Goal: Task Accomplishment & Management: Manage account settings

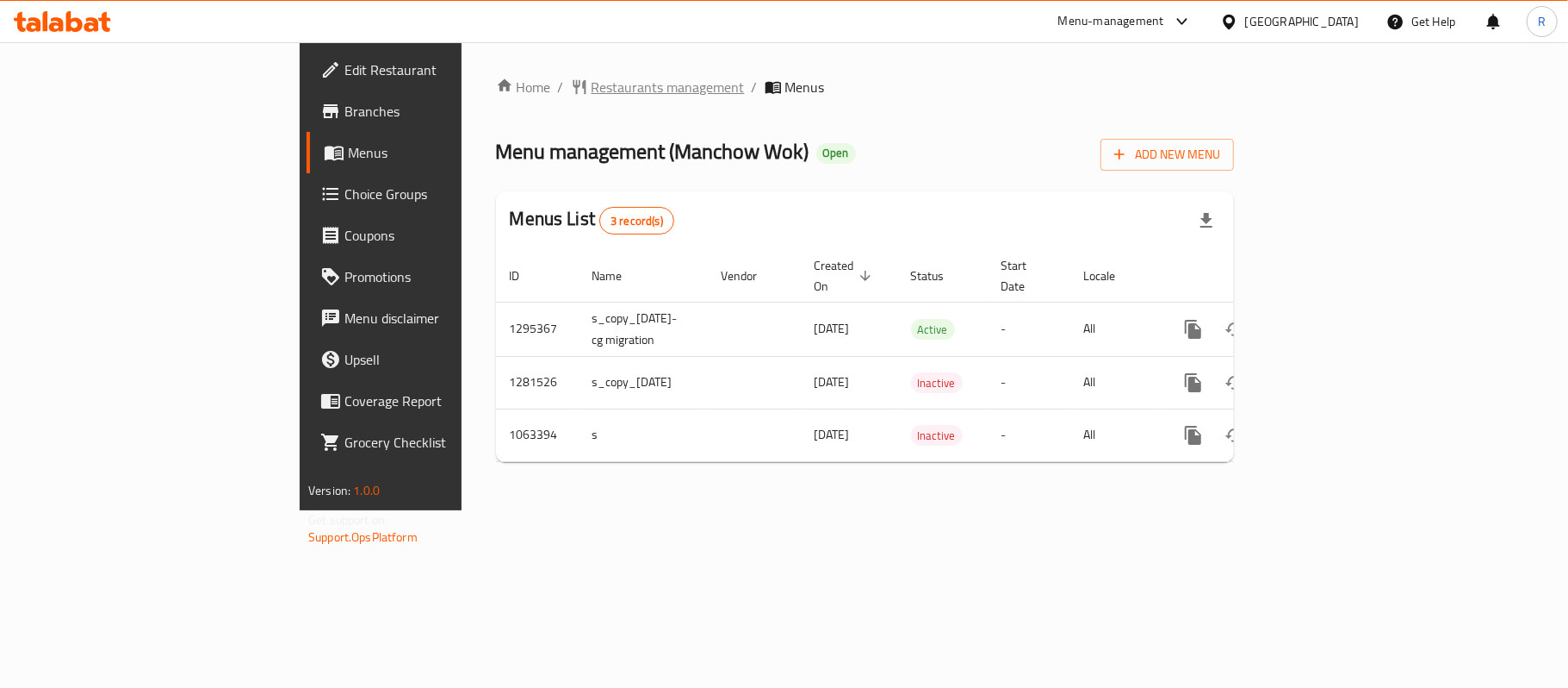
click at [592, 83] on span "Restaurants management" at bounding box center [669, 87] width 153 height 21
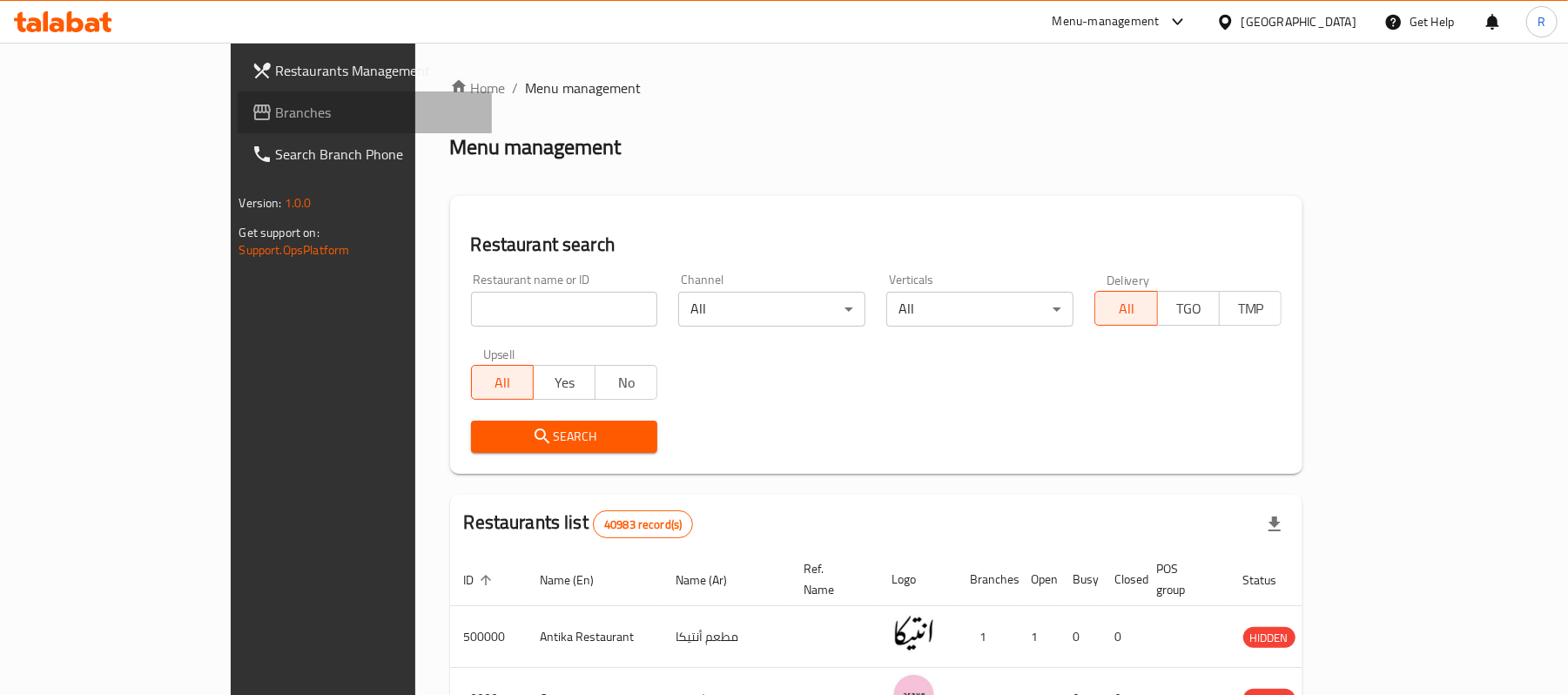
click at [276, 113] on span "Branches" at bounding box center [377, 112] width 203 height 21
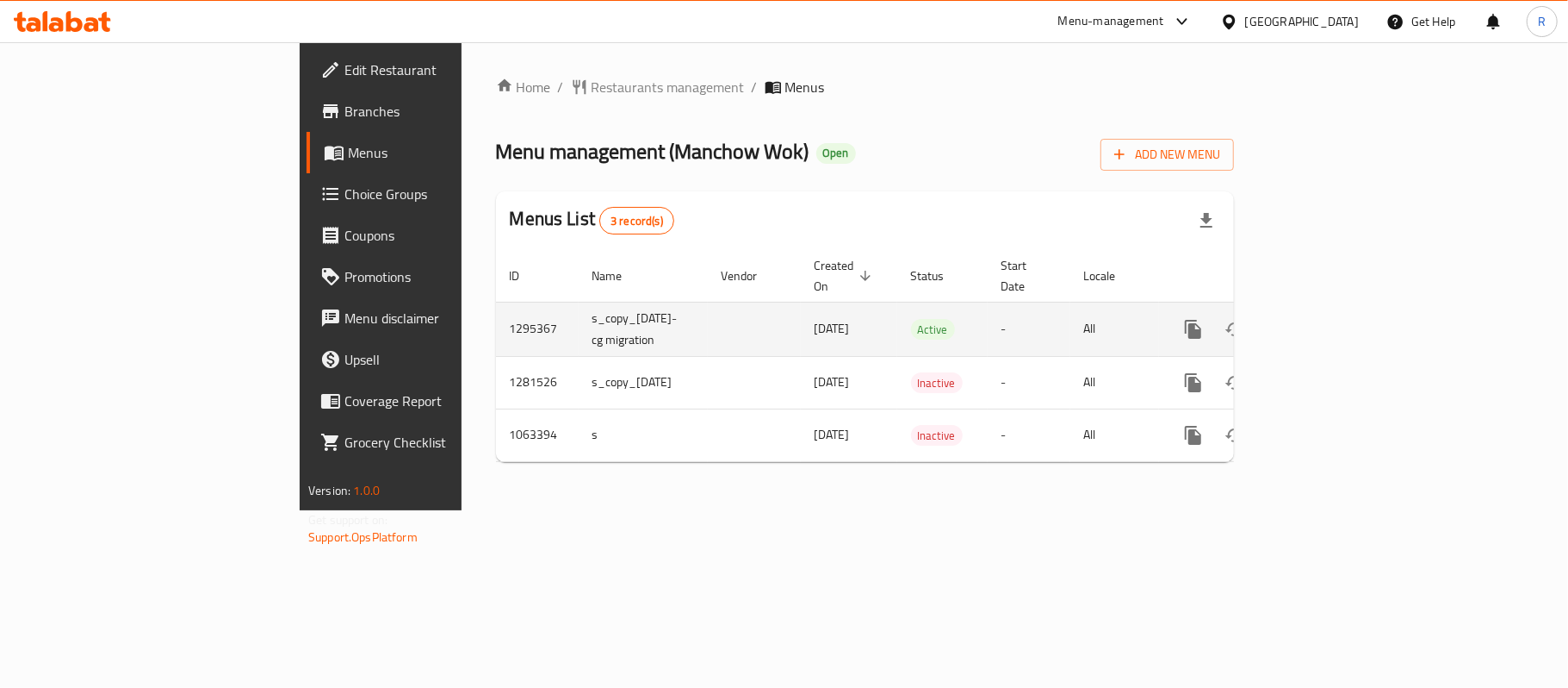
click at [1328, 319] on icon "enhanced table" at bounding box center [1317, 329] width 21 height 21
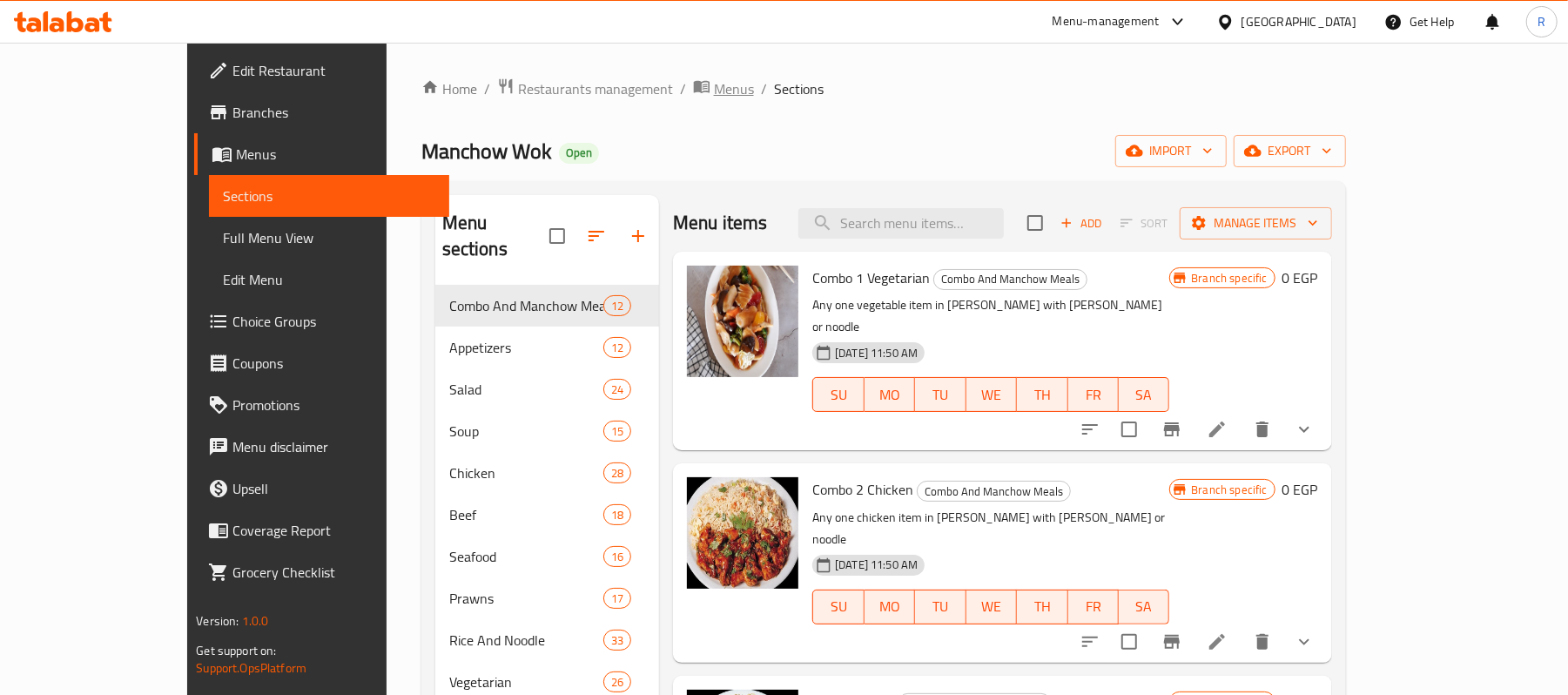
click at [714, 96] on span "Menus" at bounding box center [734, 88] width 40 height 21
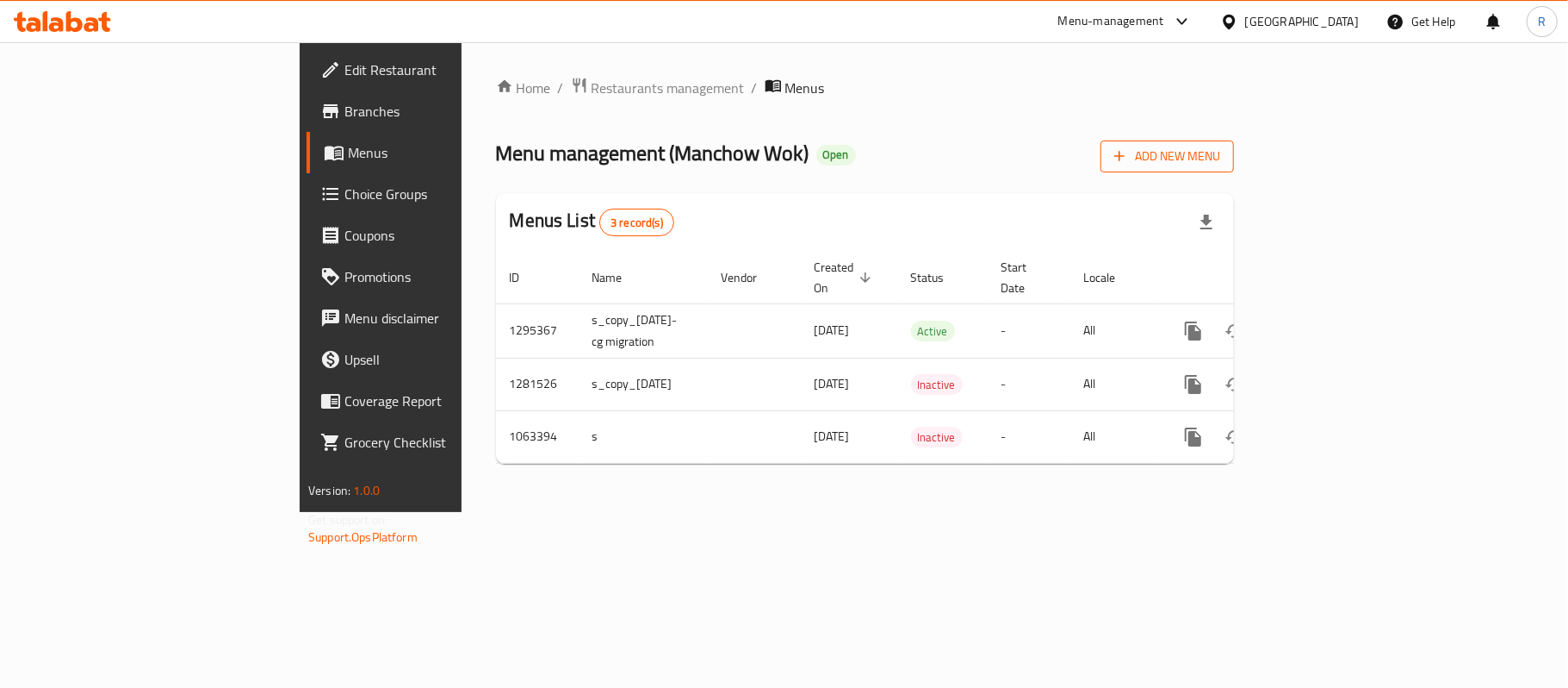
click at [1128, 148] on icon "button" at bounding box center [1119, 155] width 17 height 17
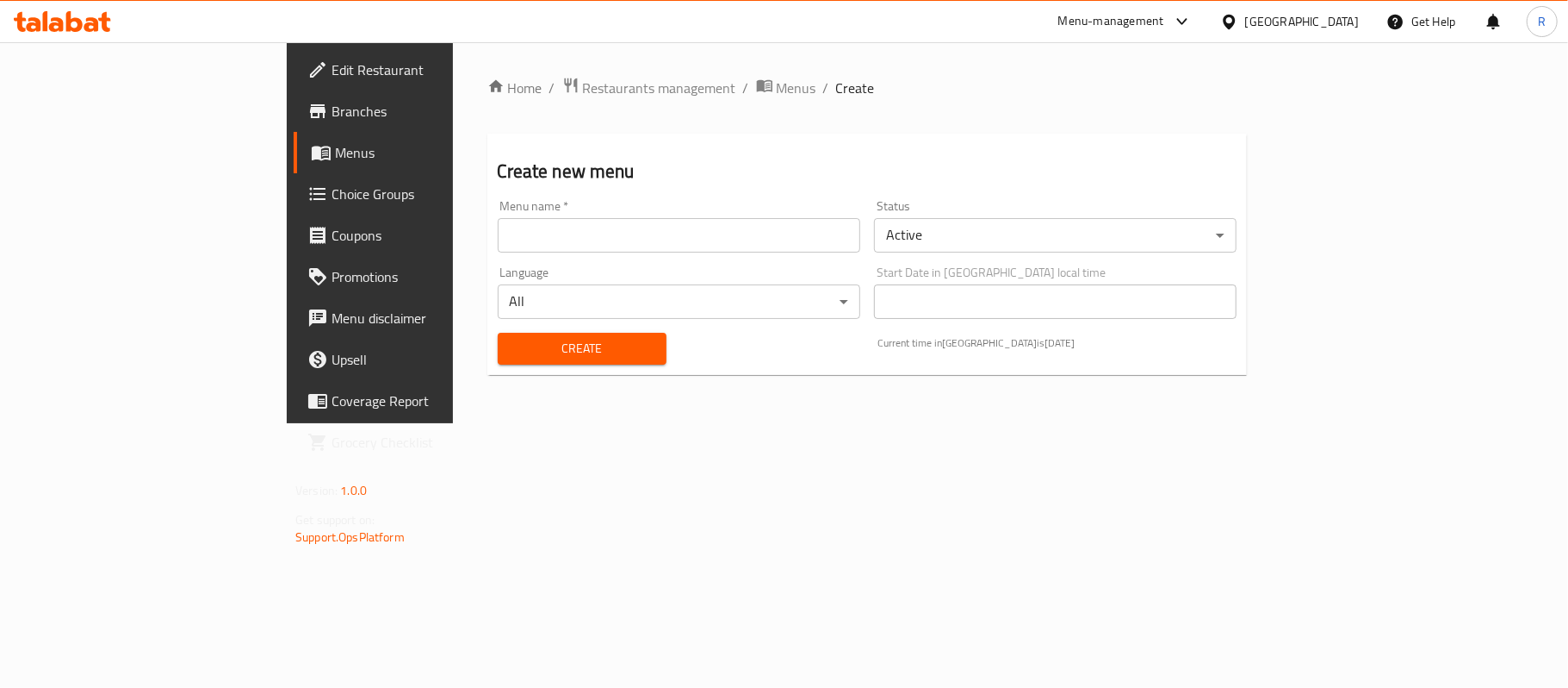
click at [643, 229] on input "text" at bounding box center [679, 235] width 362 height 34
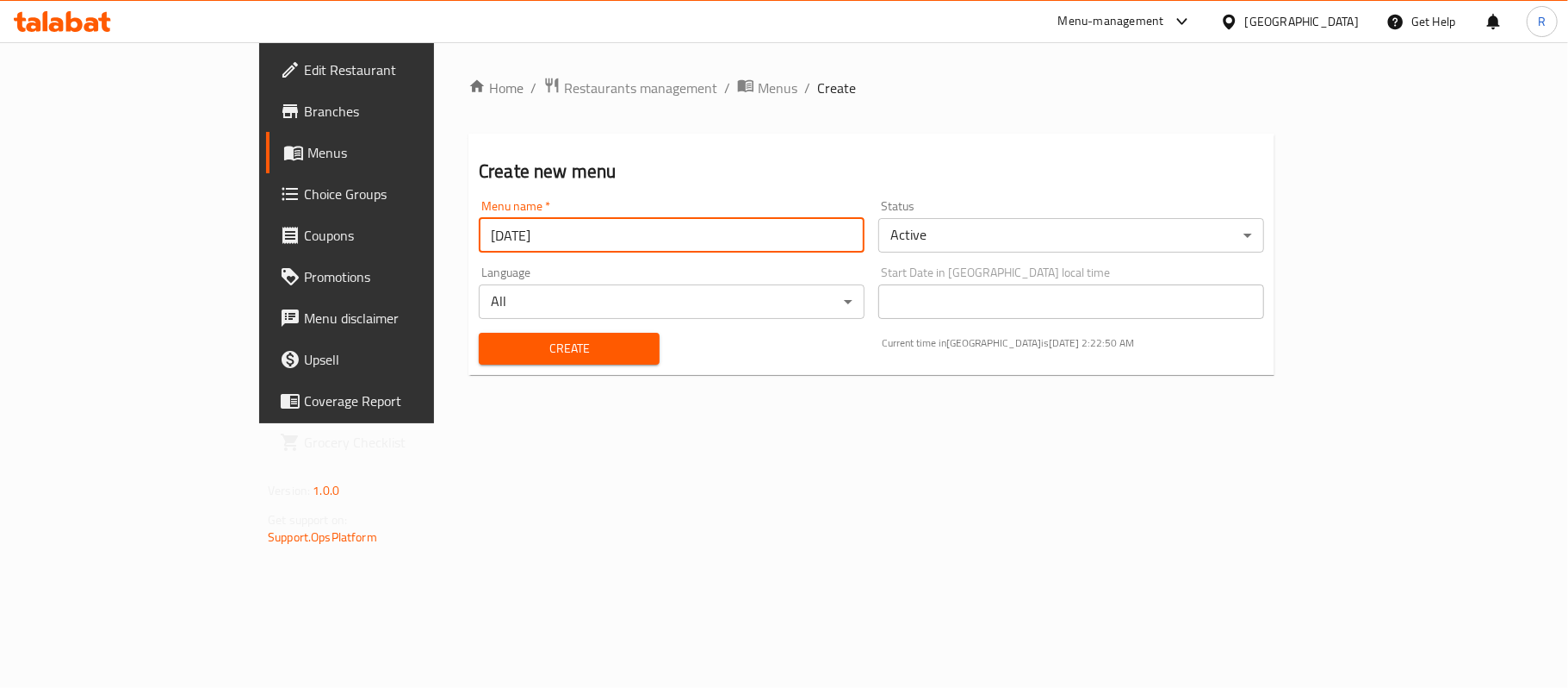
type input "[DATE]"
click at [705, 356] on div "Create Current time in [GEOGRAPHIC_DATA] is [DATE] 2:22:50 AM" at bounding box center [871, 348] width 806 height 52
click at [493, 355] on span "Create" at bounding box center [570, 349] width 153 height 22
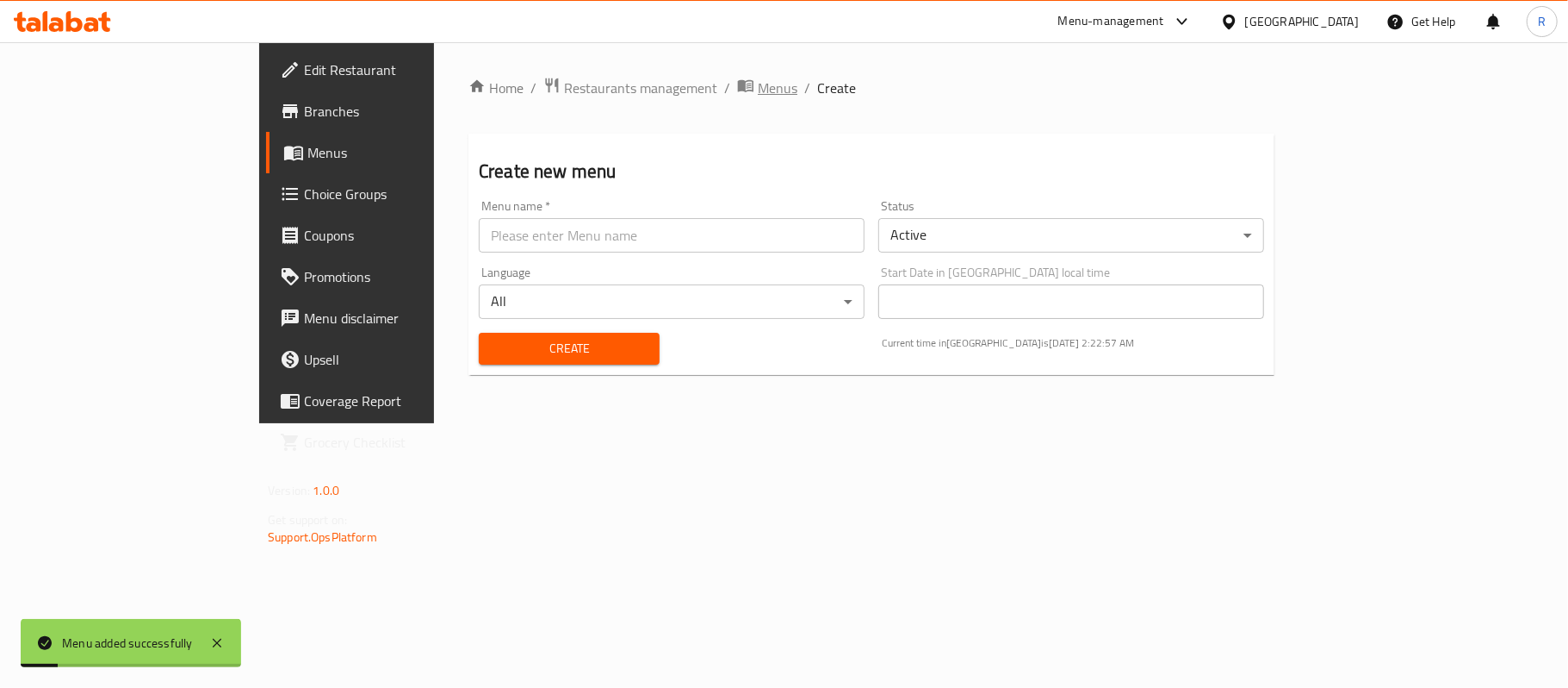
click at [758, 87] on span "Menus" at bounding box center [778, 87] width 40 height 21
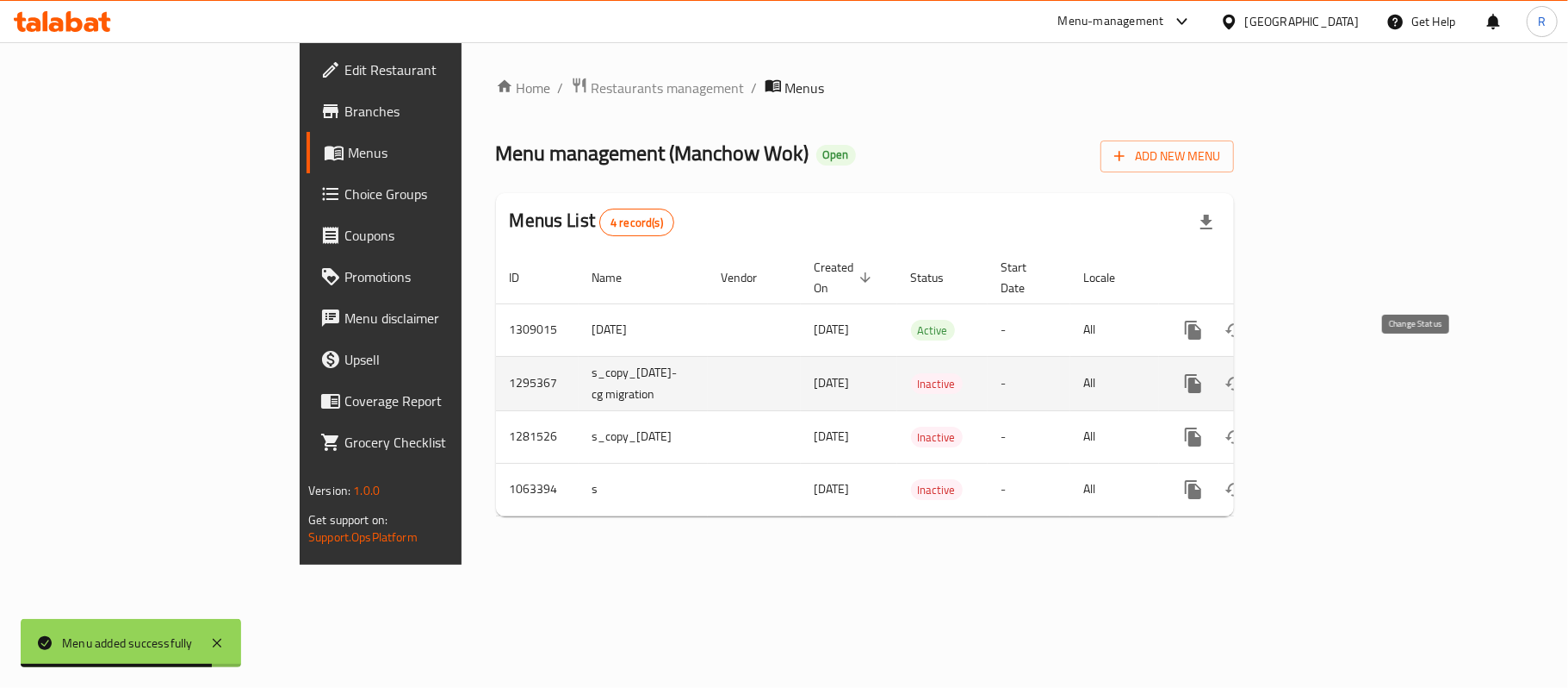
click at [1245, 373] on icon "enhanced table" at bounding box center [1235, 383] width 21 height 21
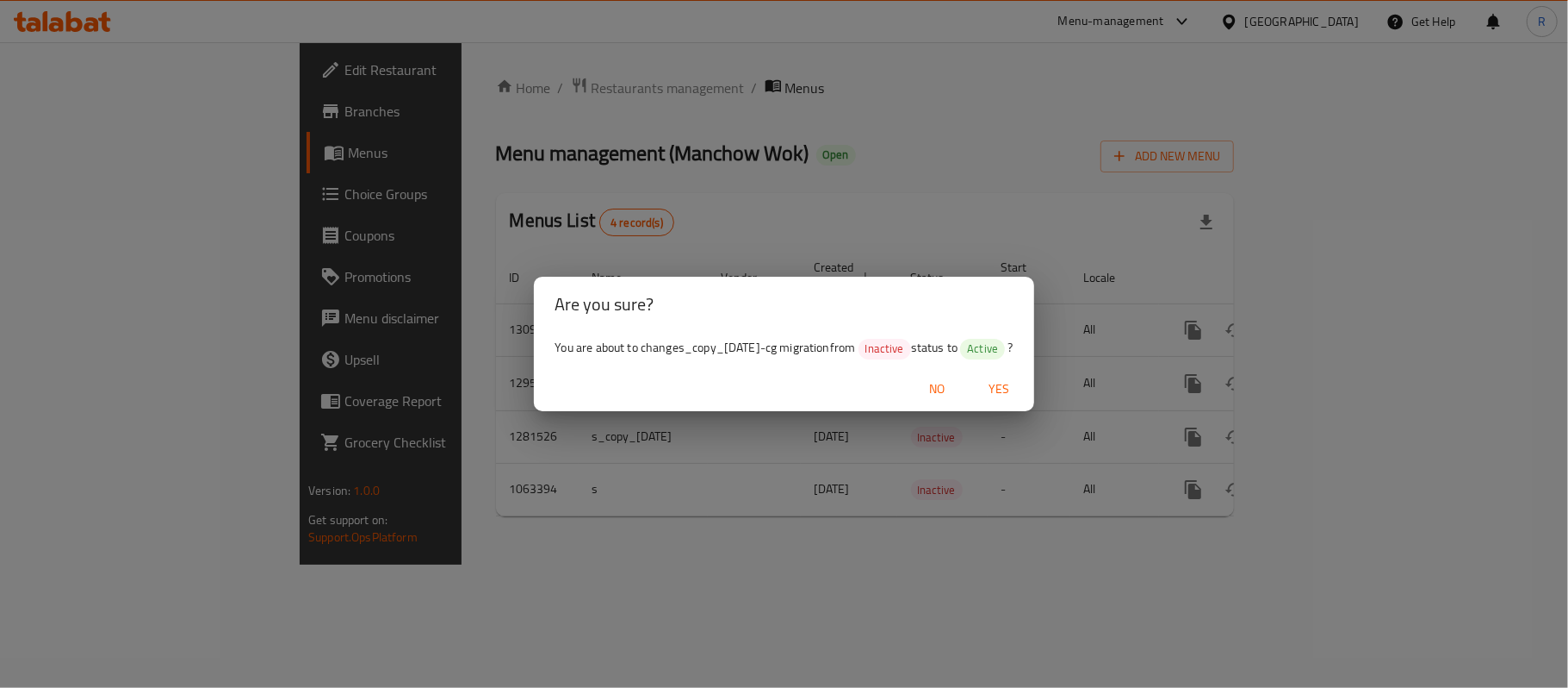
click at [1007, 399] on span "Yes" at bounding box center [1000, 390] width 41 height 22
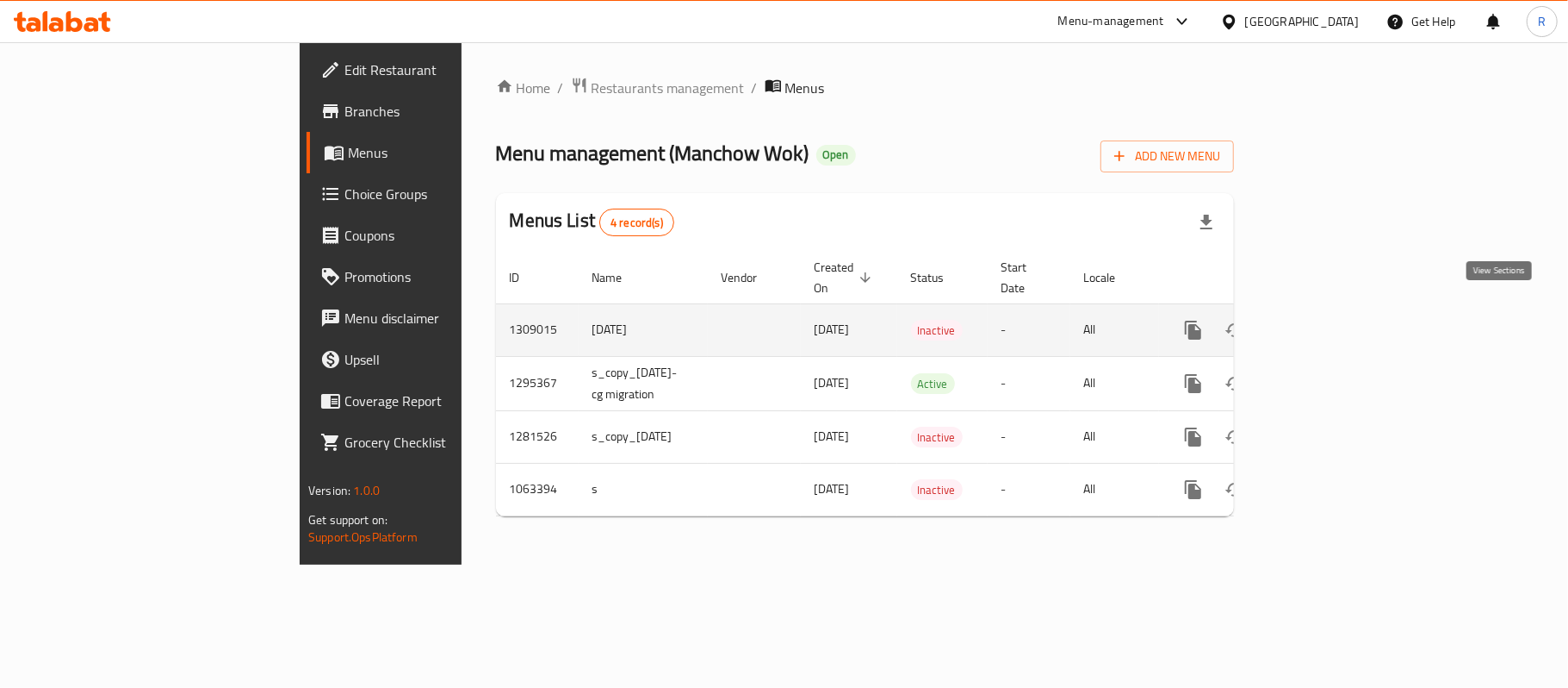
click at [1326, 322] on icon "enhanced table" at bounding box center [1317, 329] width 15 height 15
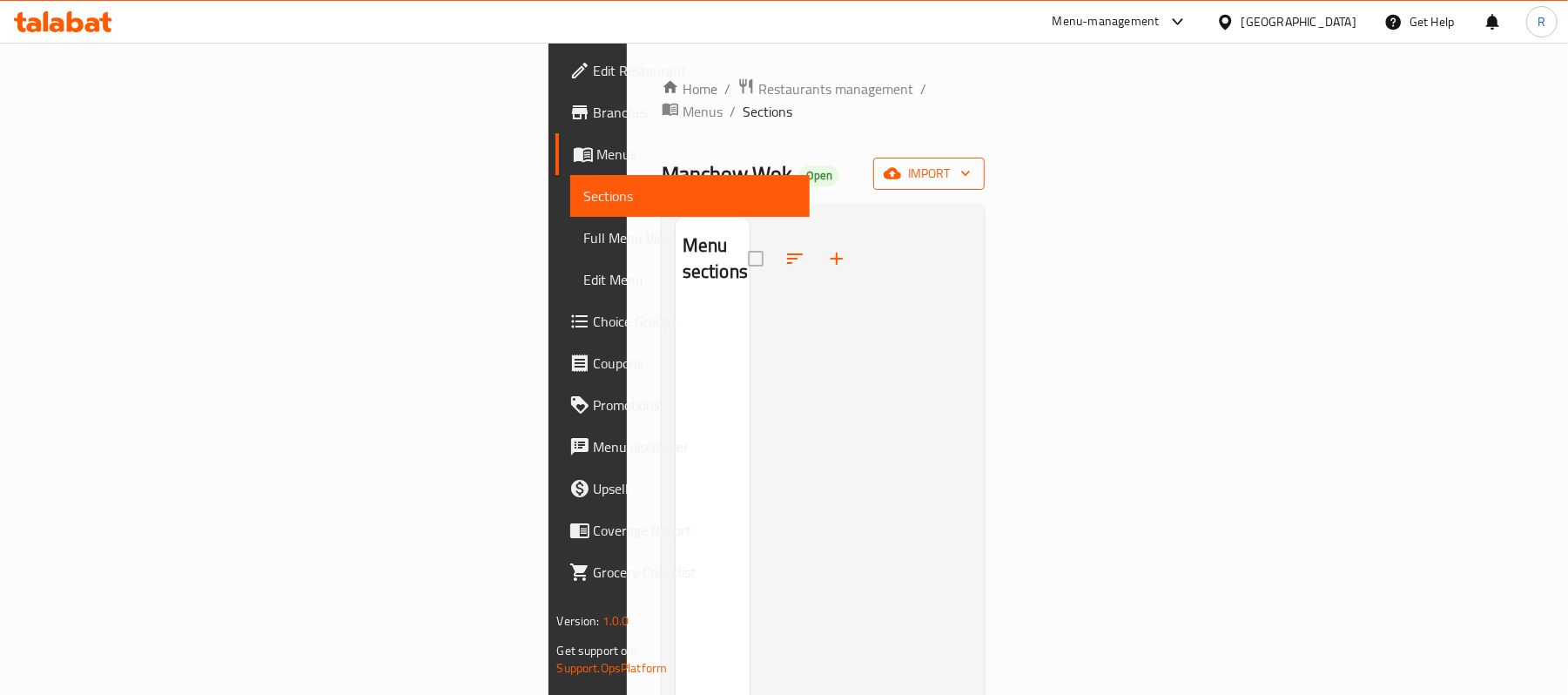
click at [971, 163] on span "import" at bounding box center [929, 174] width 84 height 22
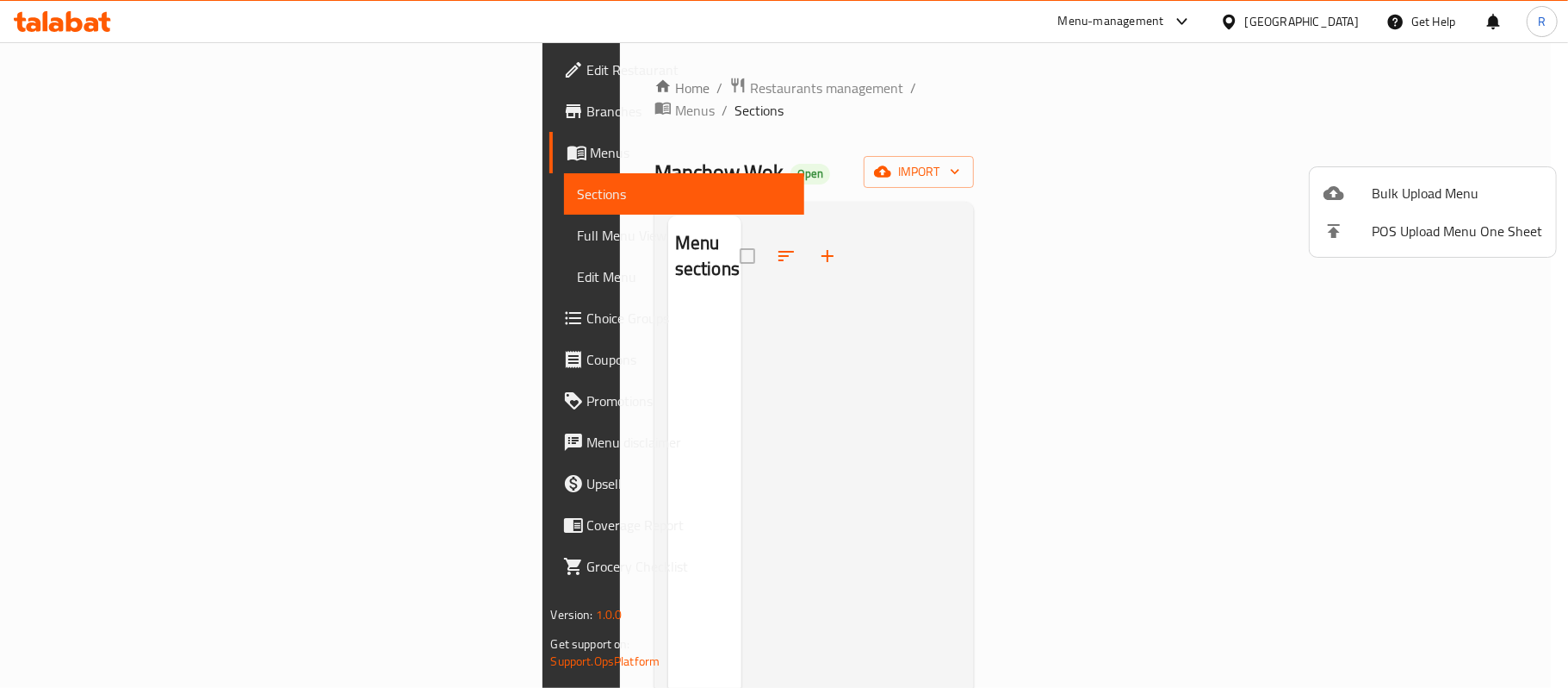
click at [1393, 185] on span "Bulk Upload Menu" at bounding box center [1456, 193] width 170 height 21
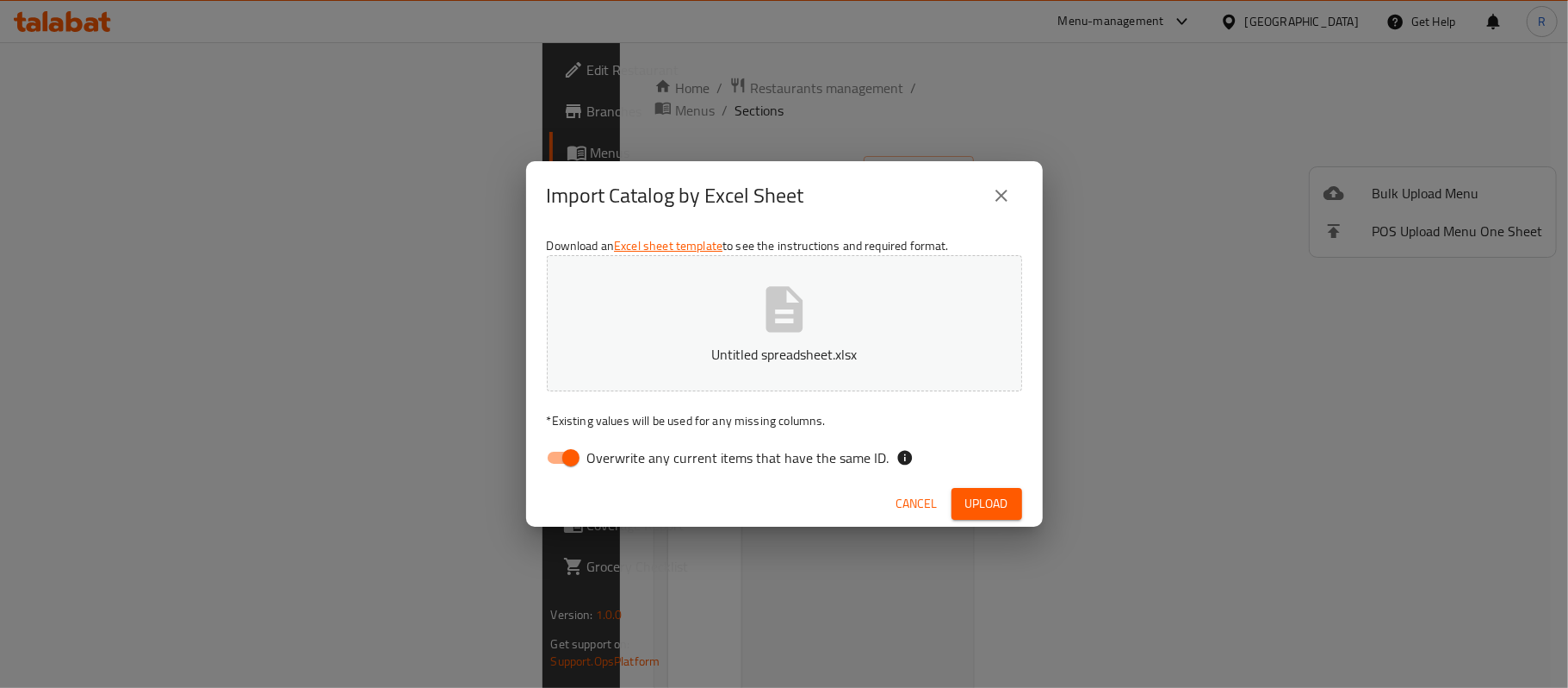
drag, startPoint x: 566, startPoint y: 462, endPoint x: 607, endPoint y: 477, distance: 43.7
click at [566, 462] on input "Overwrite any current items that have the same ID." at bounding box center [570, 457] width 98 height 32
checkbox input "false"
click at [999, 515] on button "Upload" at bounding box center [987, 503] width 70 height 32
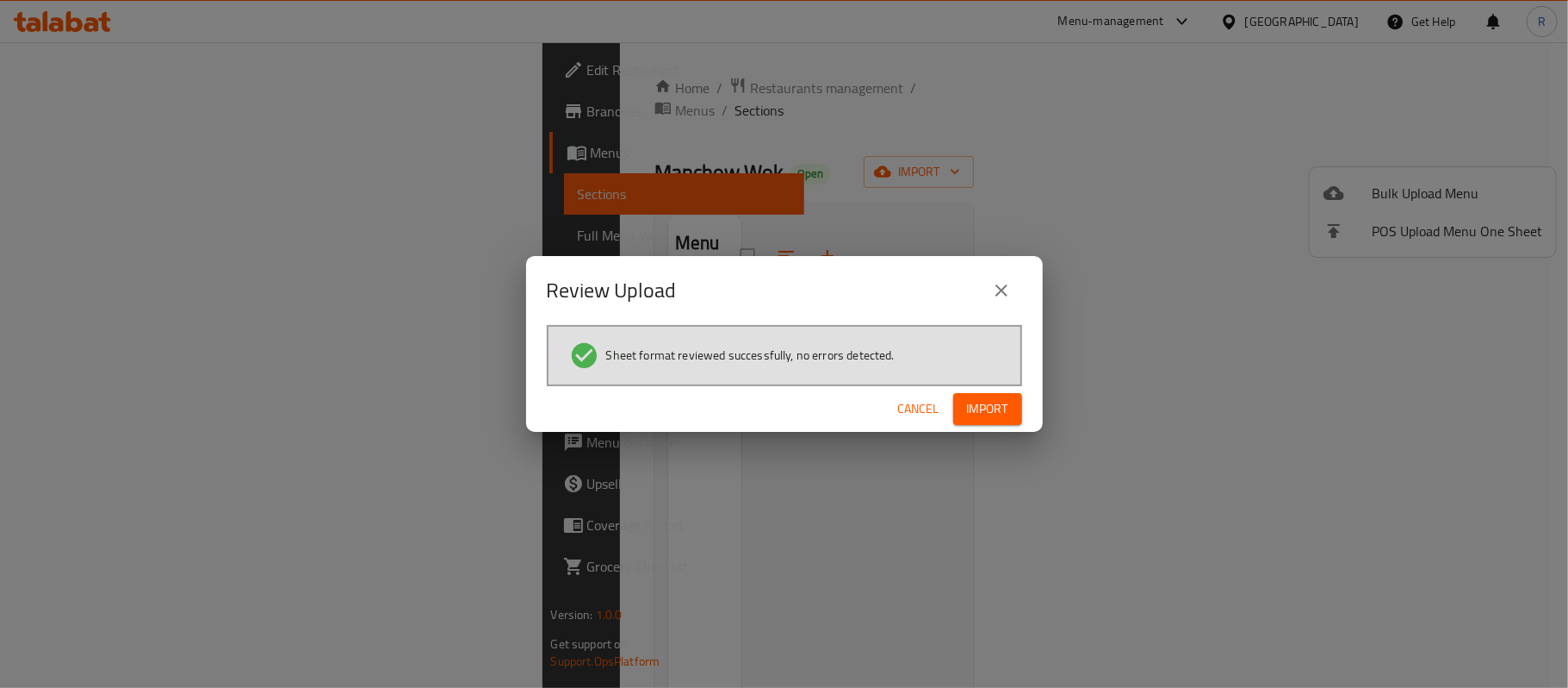
click at [1004, 410] on span "Import" at bounding box center [988, 409] width 41 height 22
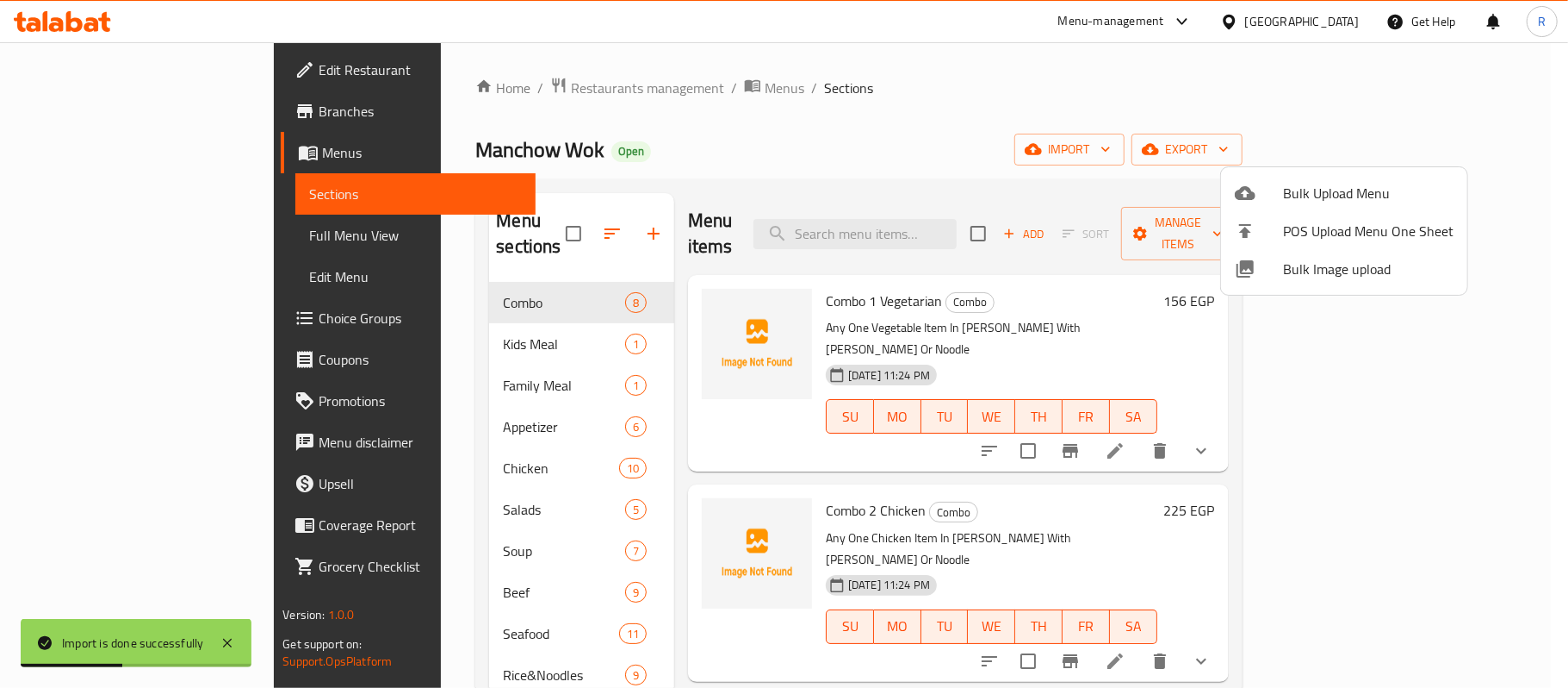
click at [971, 79] on div at bounding box center [784, 344] width 1568 height 688
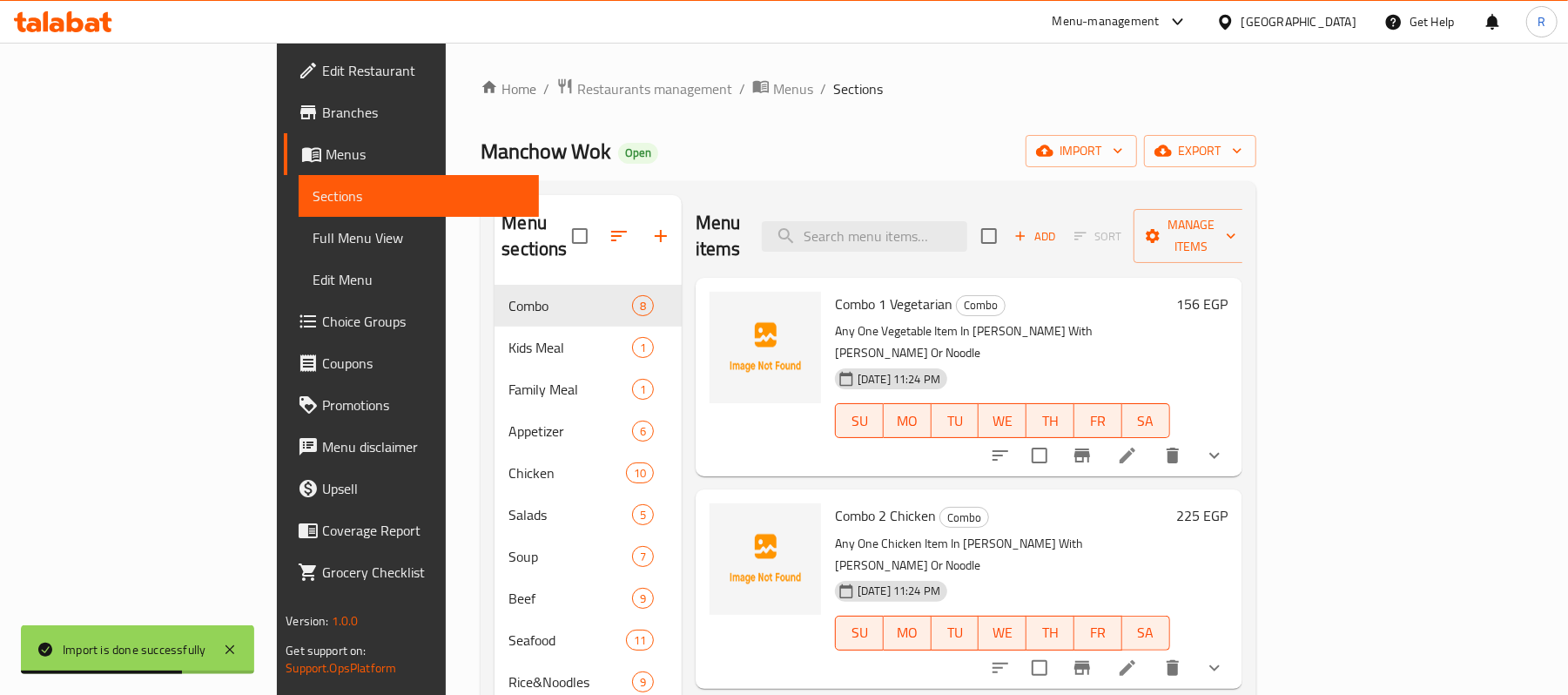
click at [1225, 445] on icon "show more" at bounding box center [1214, 455] width 21 height 21
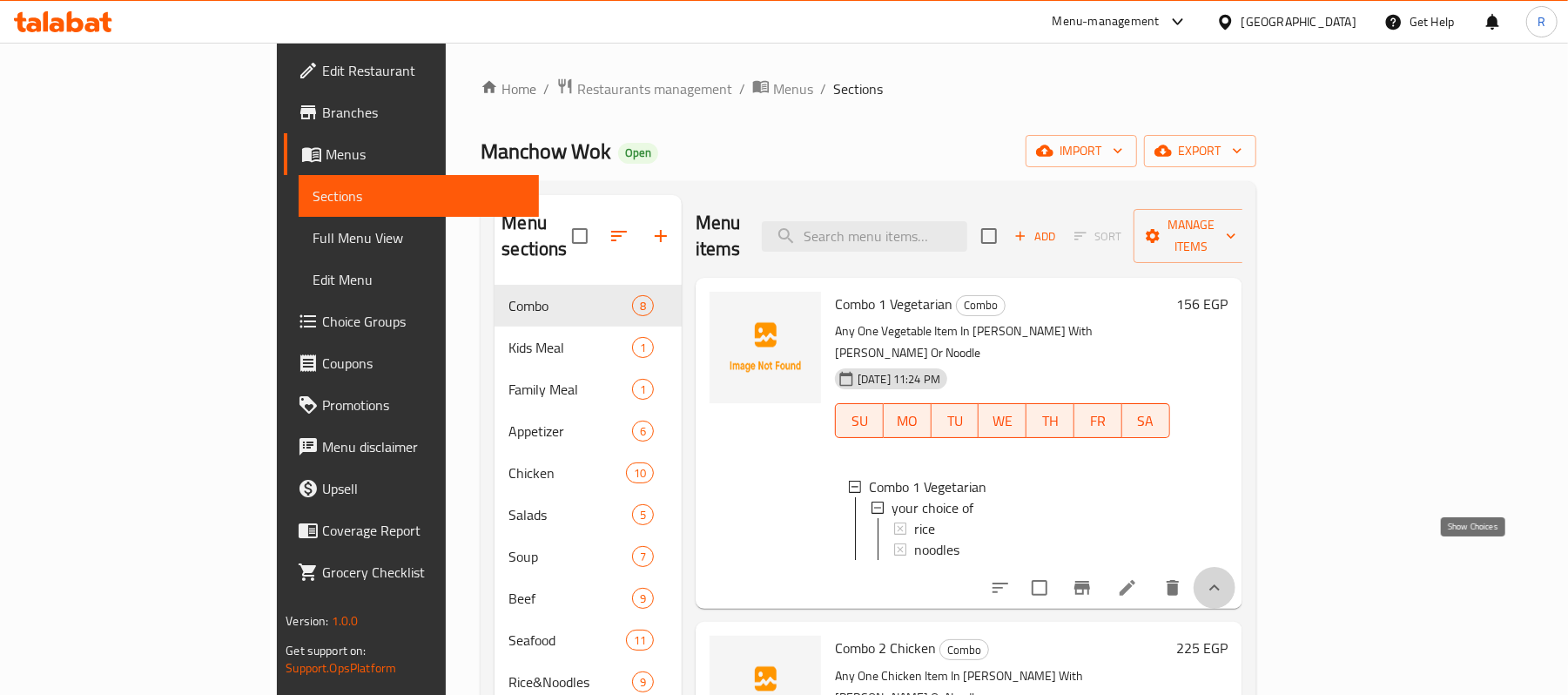
click at [1225, 577] on icon "show more" at bounding box center [1214, 588] width 21 height 21
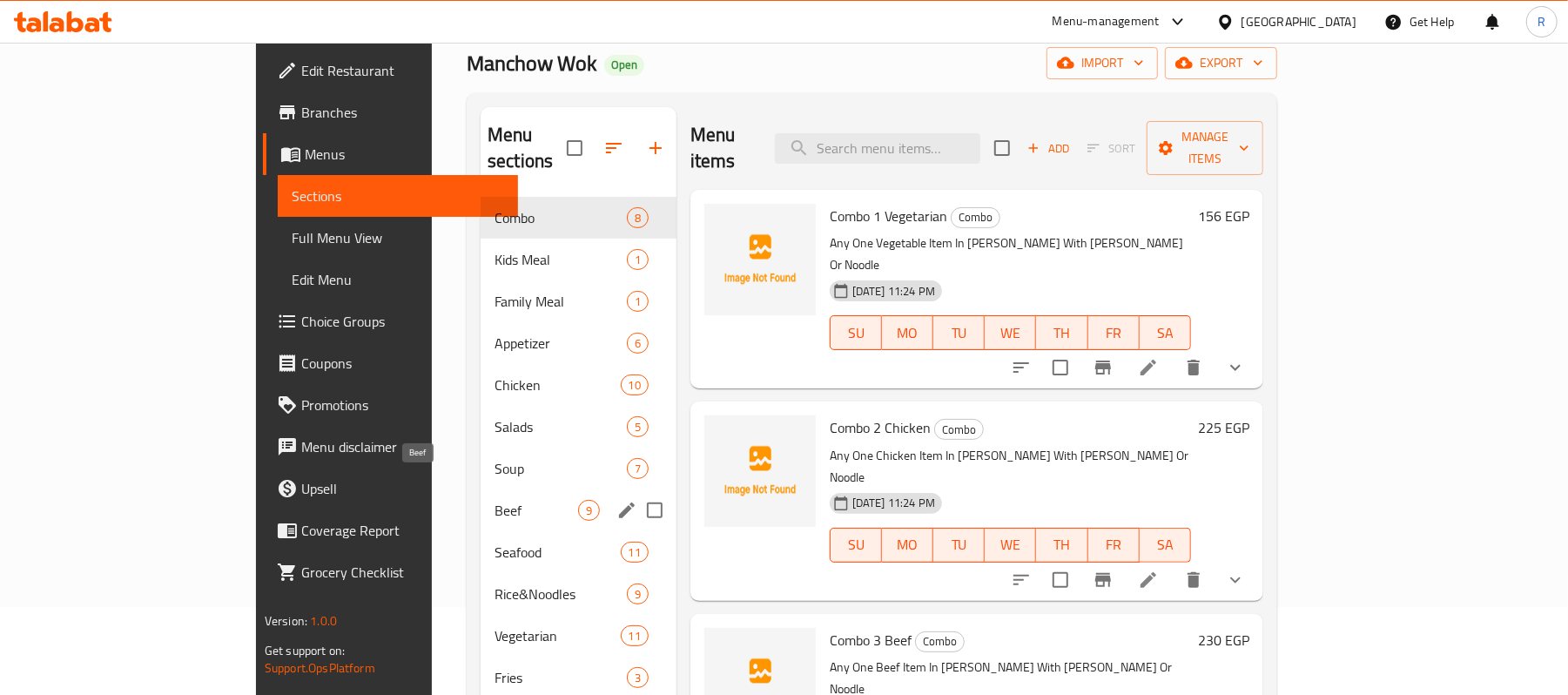
scroll to position [128, 0]
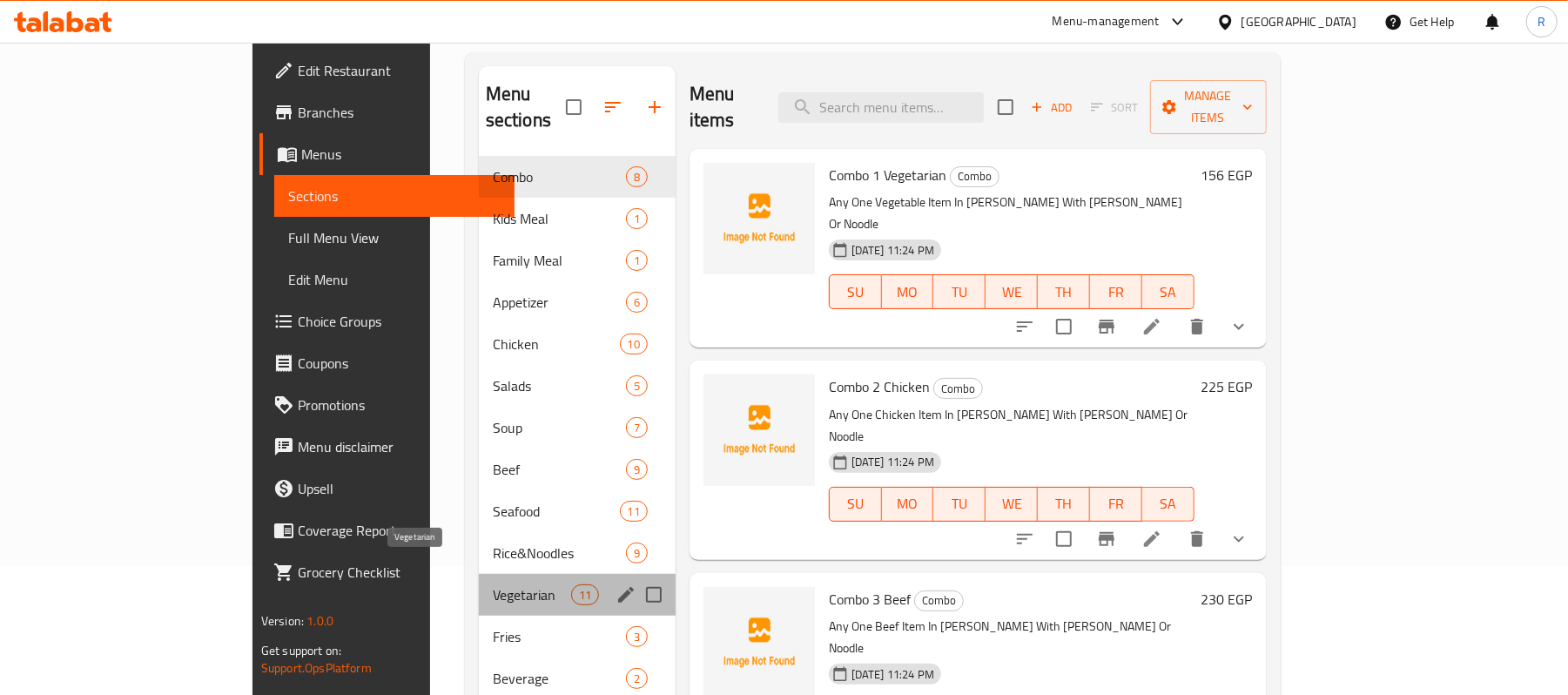
click at [493, 584] on span "Vegetarian" at bounding box center [532, 594] width 78 height 21
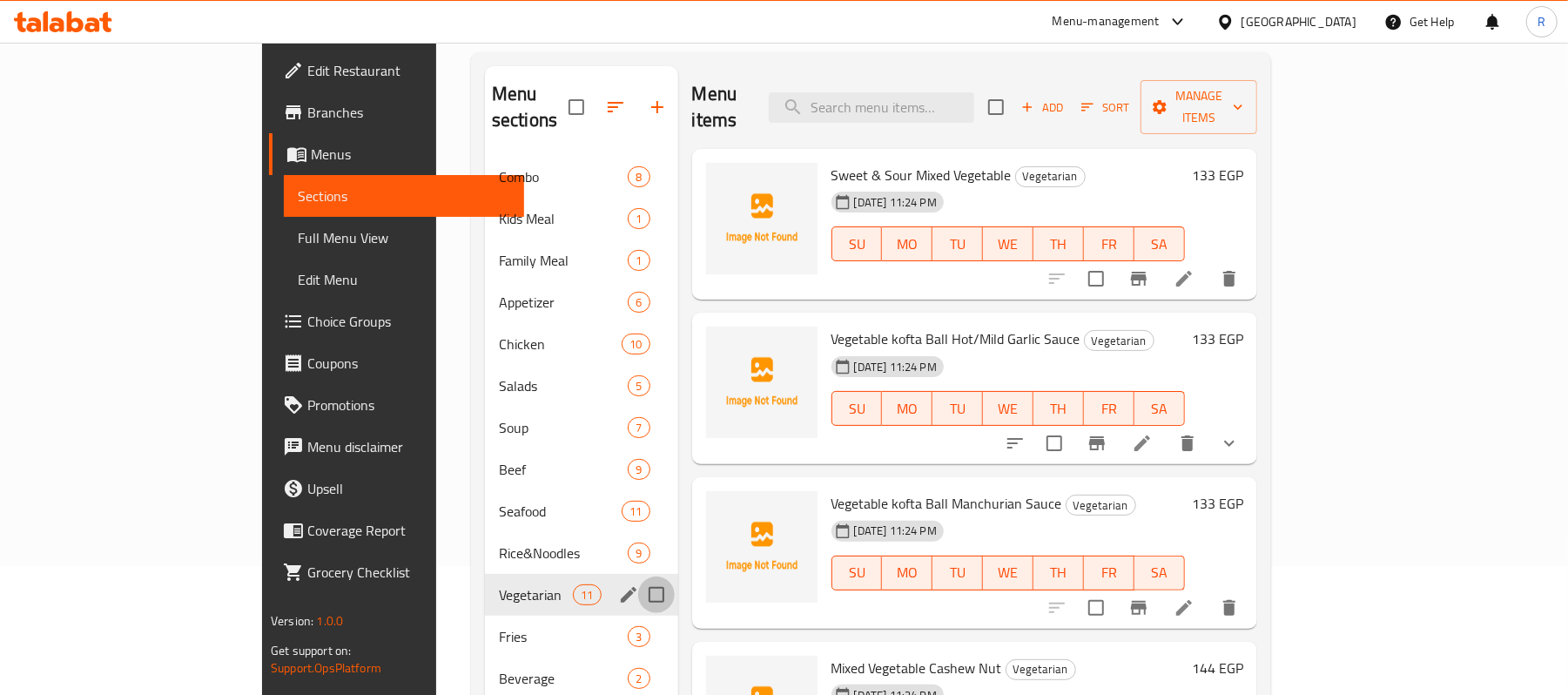
click at [638, 577] on input "Menu sections" at bounding box center [656, 595] width 36 height 36
click at [594, 97] on icon "button" at bounding box center [604, 107] width 21 height 21
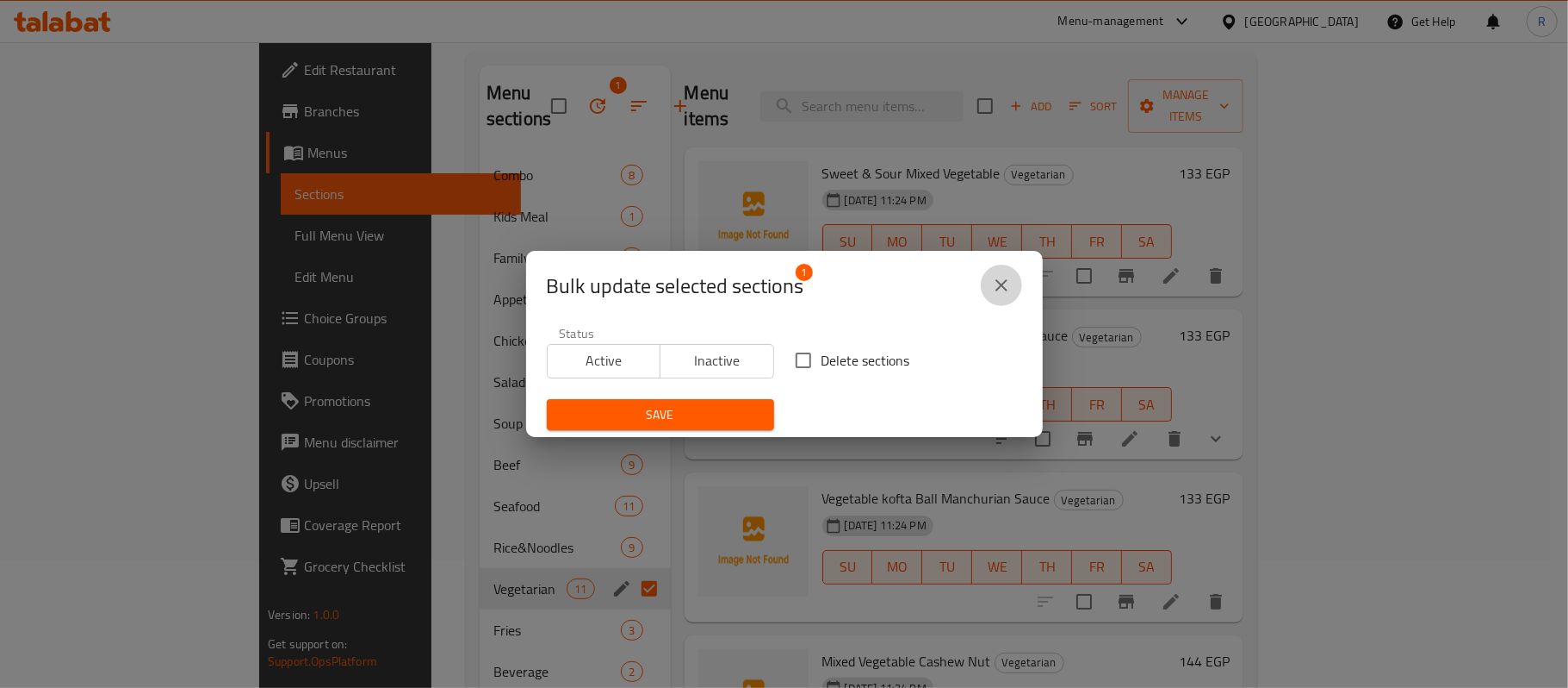
click at [1000, 282] on icon "close" at bounding box center [1001, 285] width 21 height 21
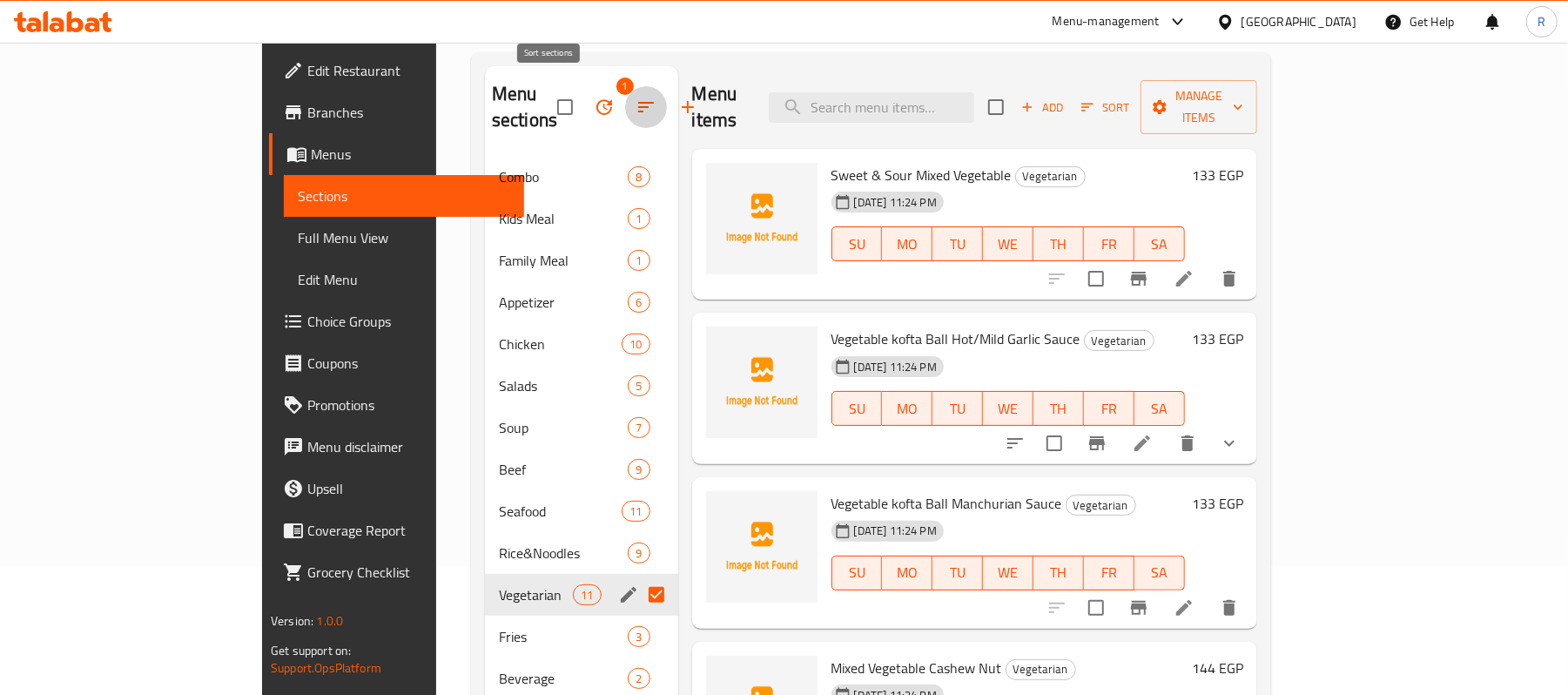
click at [636, 97] on icon "button" at bounding box center [646, 107] width 21 height 21
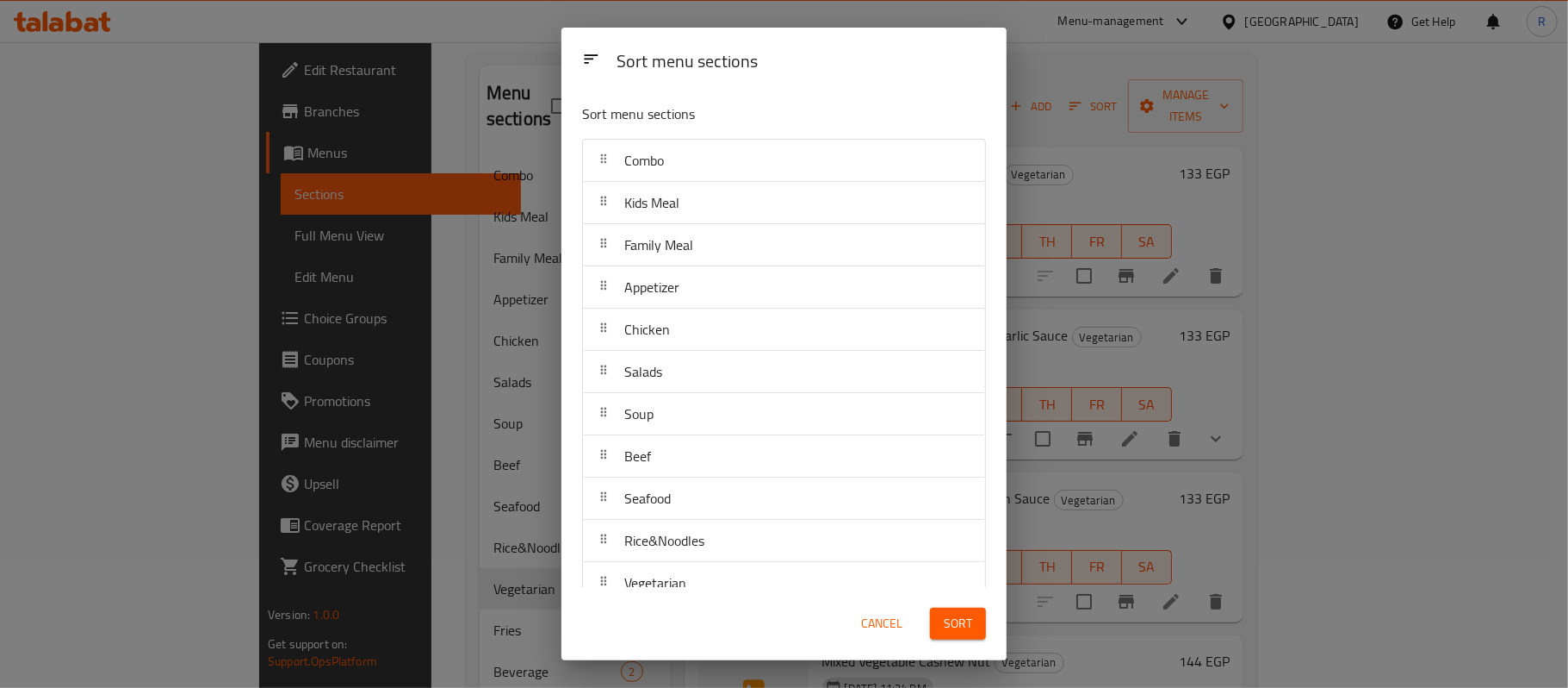
click at [862, 626] on span "Cancel" at bounding box center [882, 623] width 41 height 22
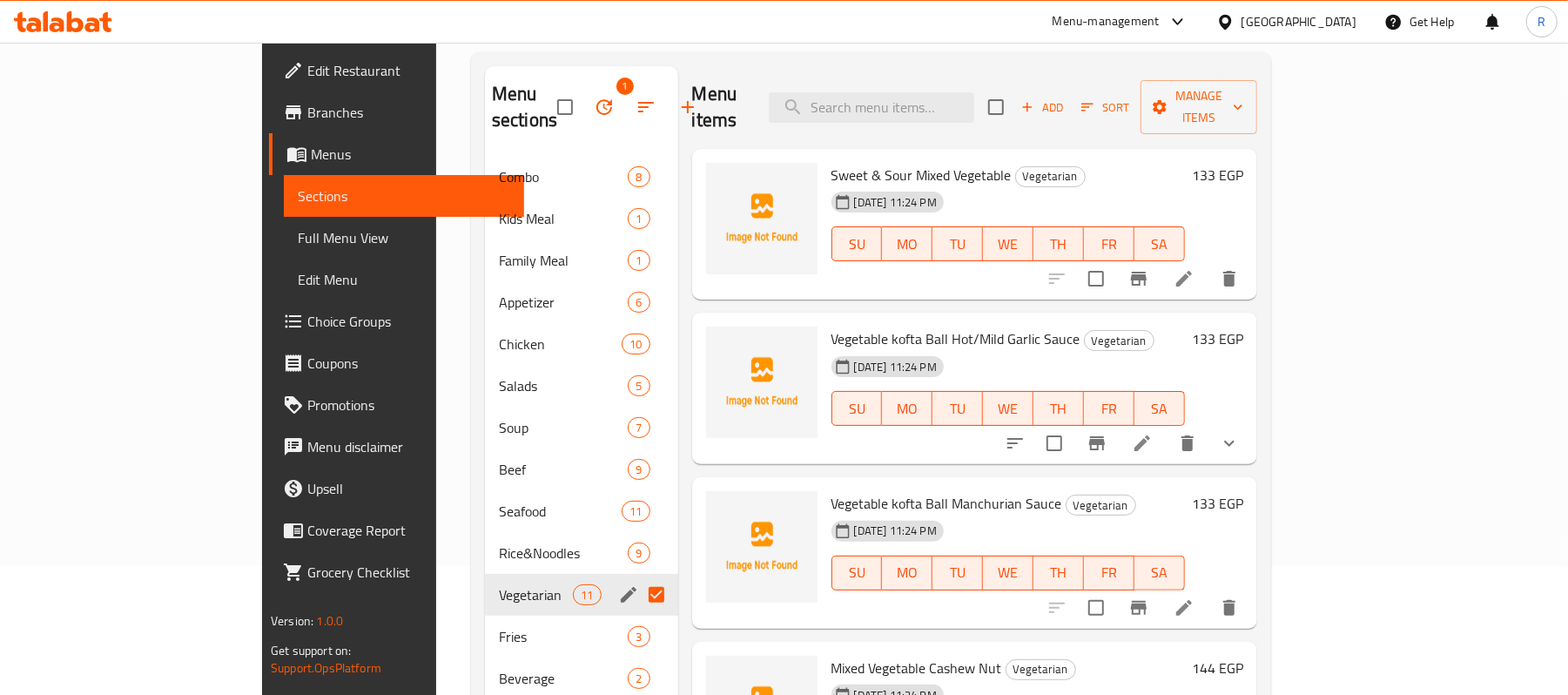
click at [638, 577] on input "Menu sections" at bounding box center [656, 595] width 36 height 36
checkbox input "false"
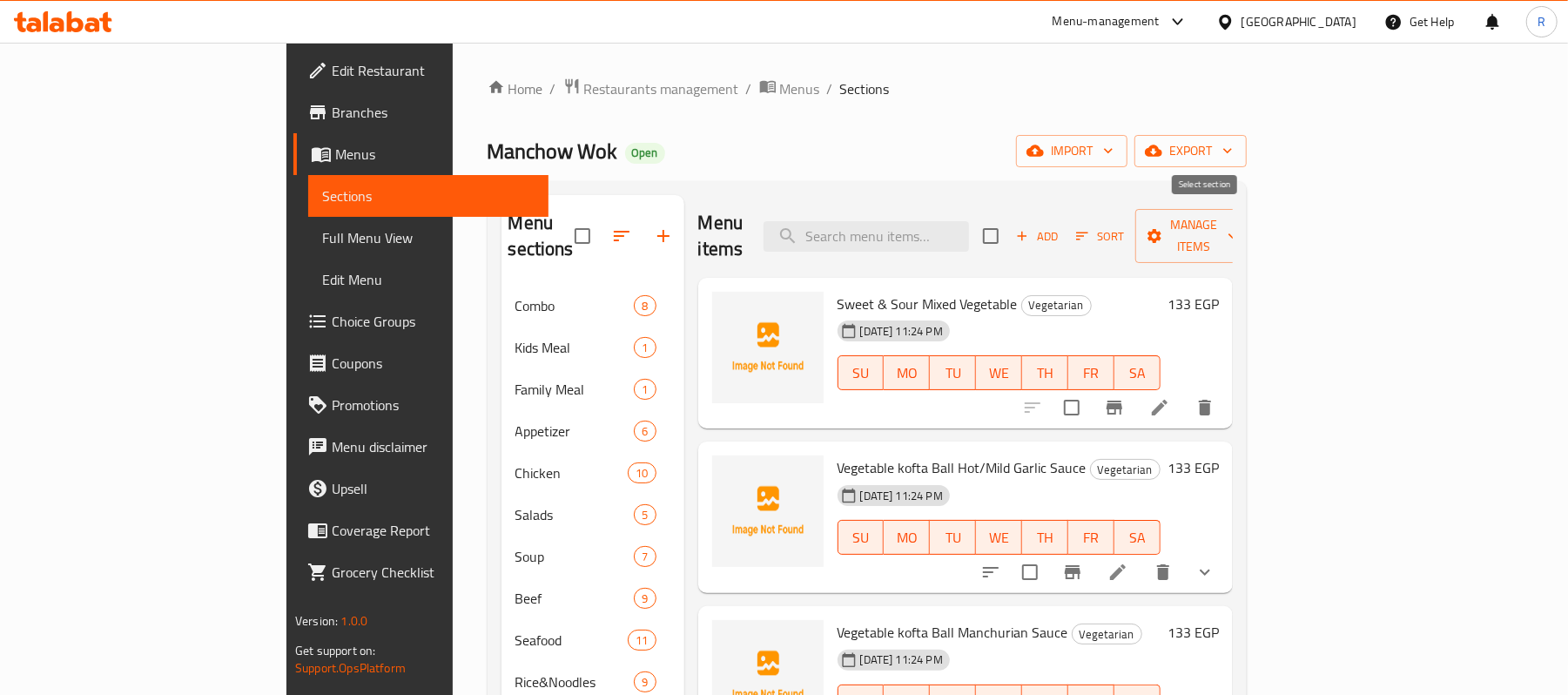
click at [1009, 227] on input "checkbox" at bounding box center [990, 236] width 36 height 36
checkbox input "true"
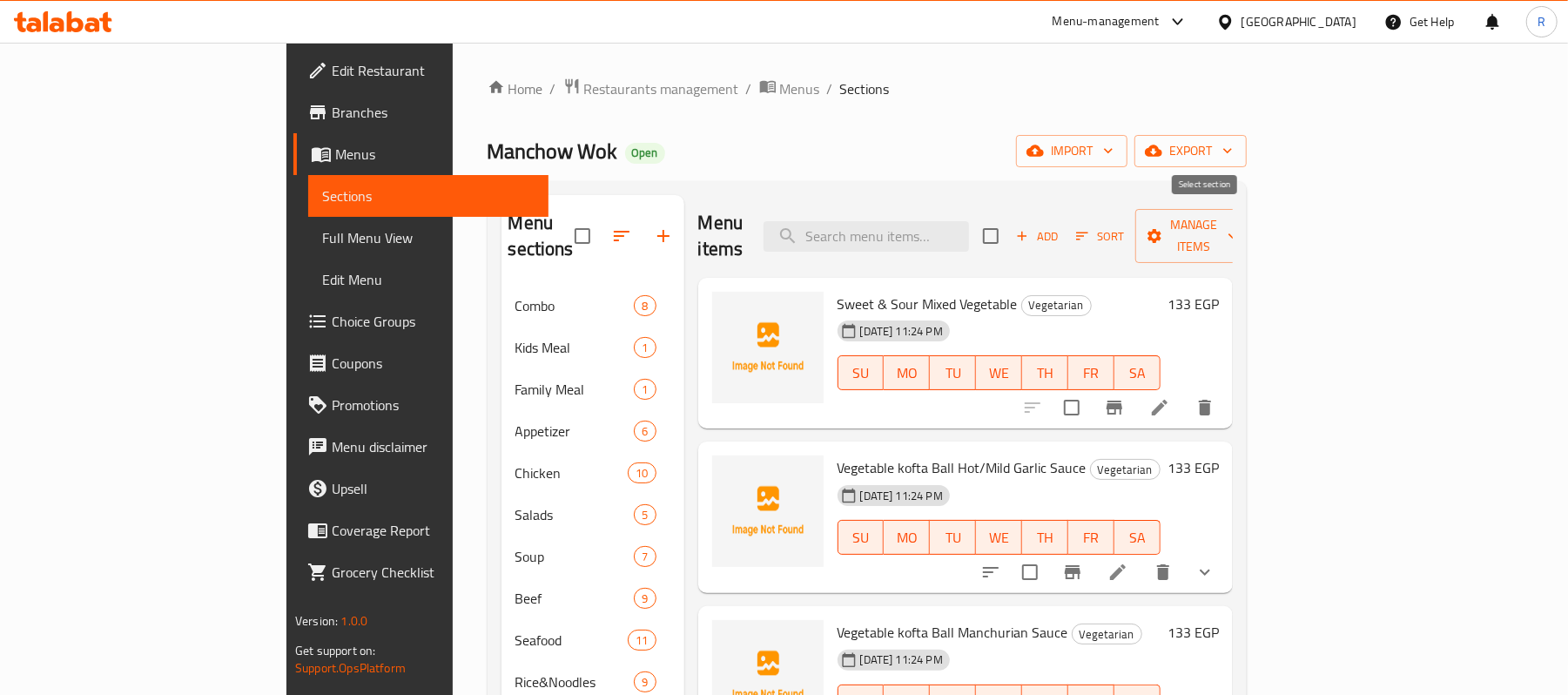
checkbox input "true"
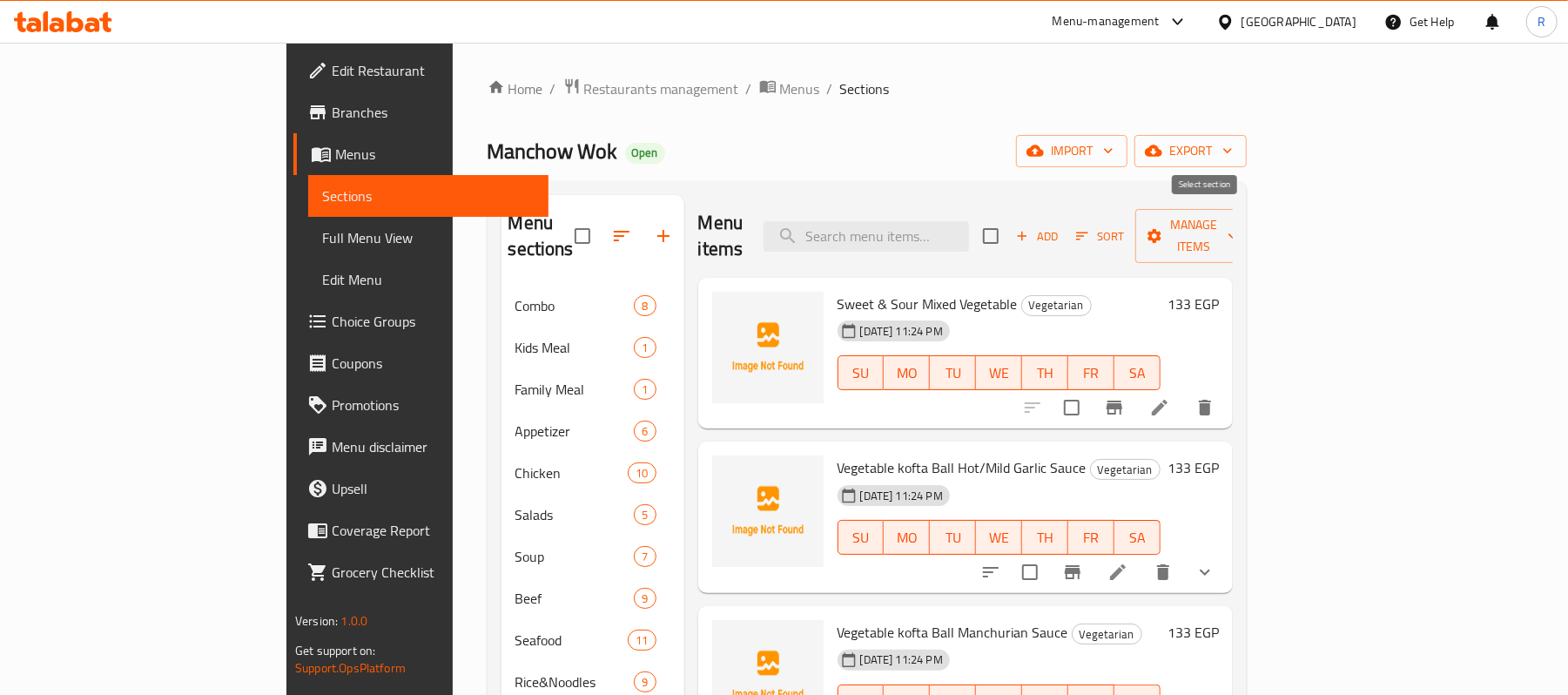
checkbox input "true"
click at [1238, 218] on span "Manage items" at bounding box center [1193, 236] width 88 height 44
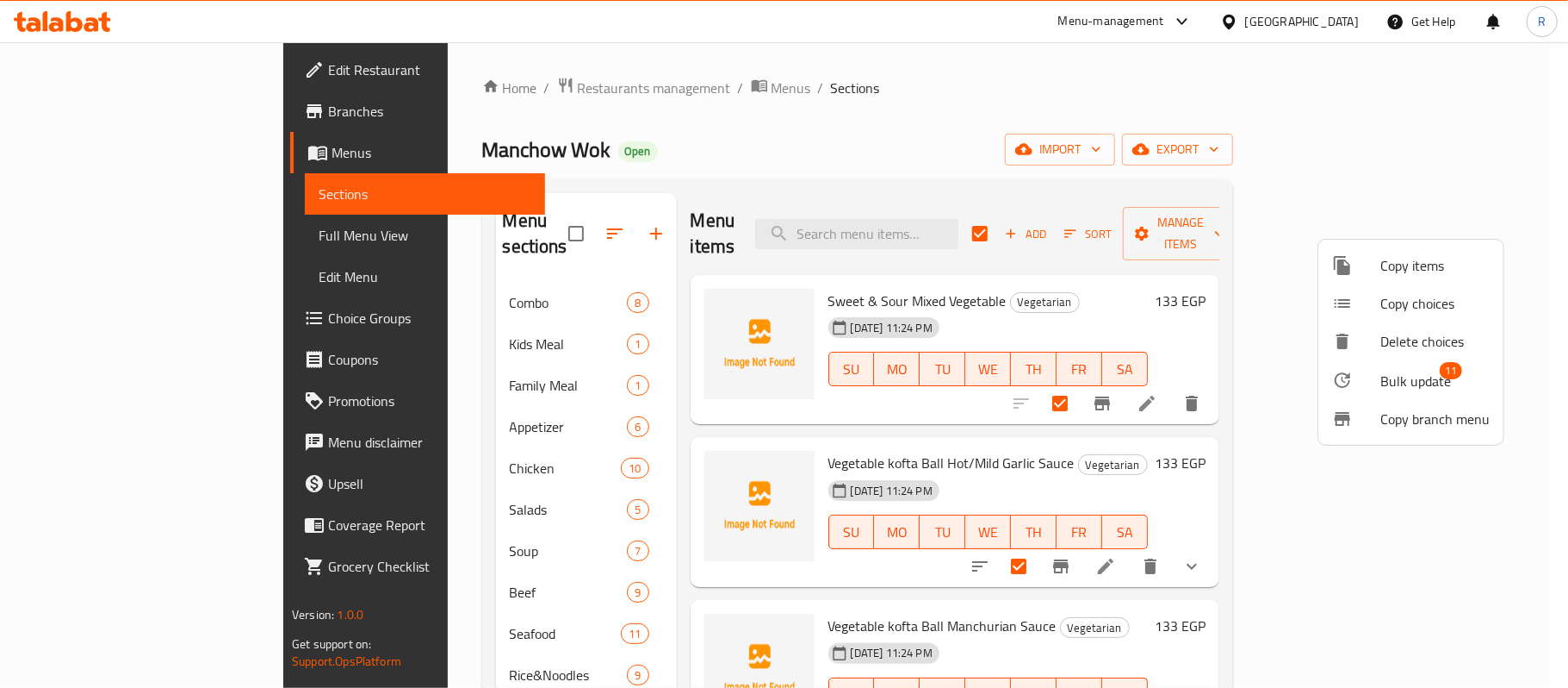
click at [1388, 377] on span "Bulk update" at bounding box center [1416, 381] width 70 height 21
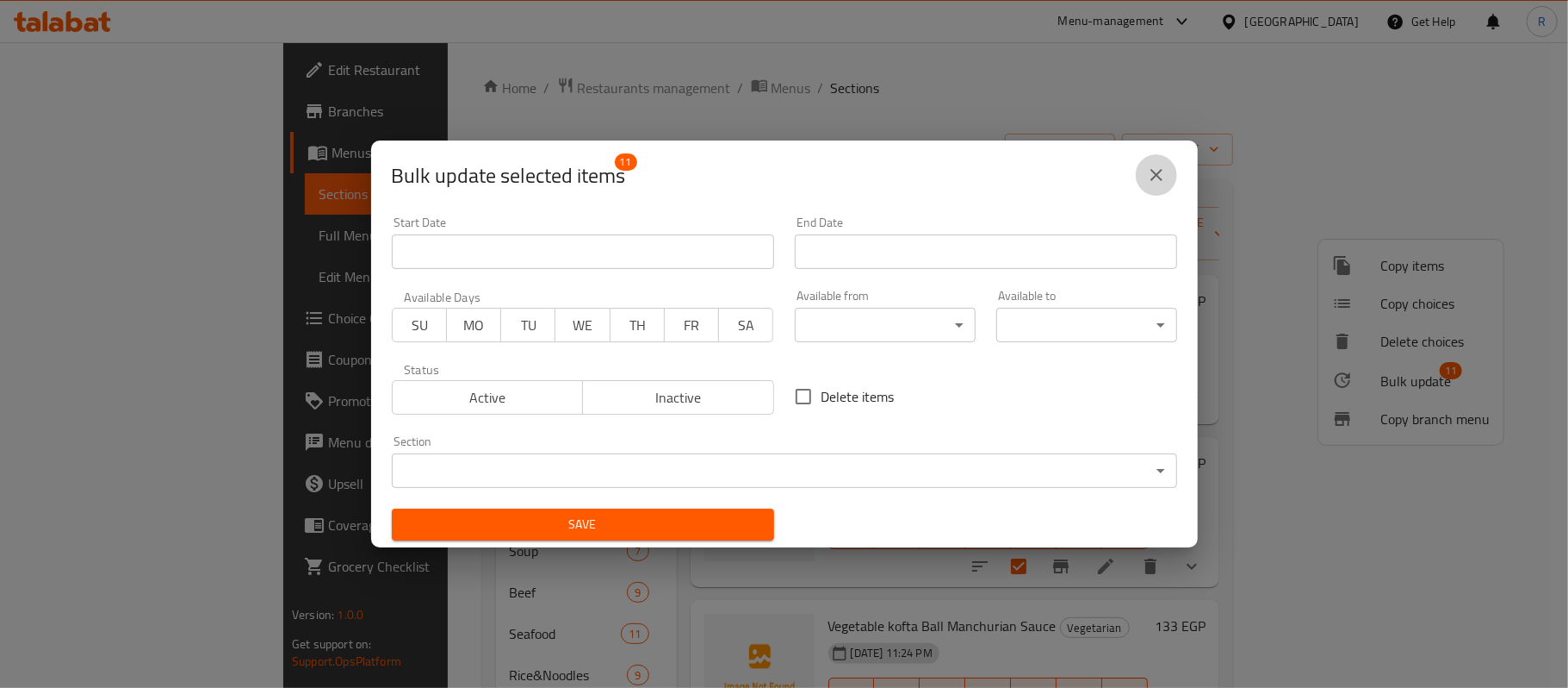
click at [1148, 170] on icon "close" at bounding box center [1156, 175] width 21 height 21
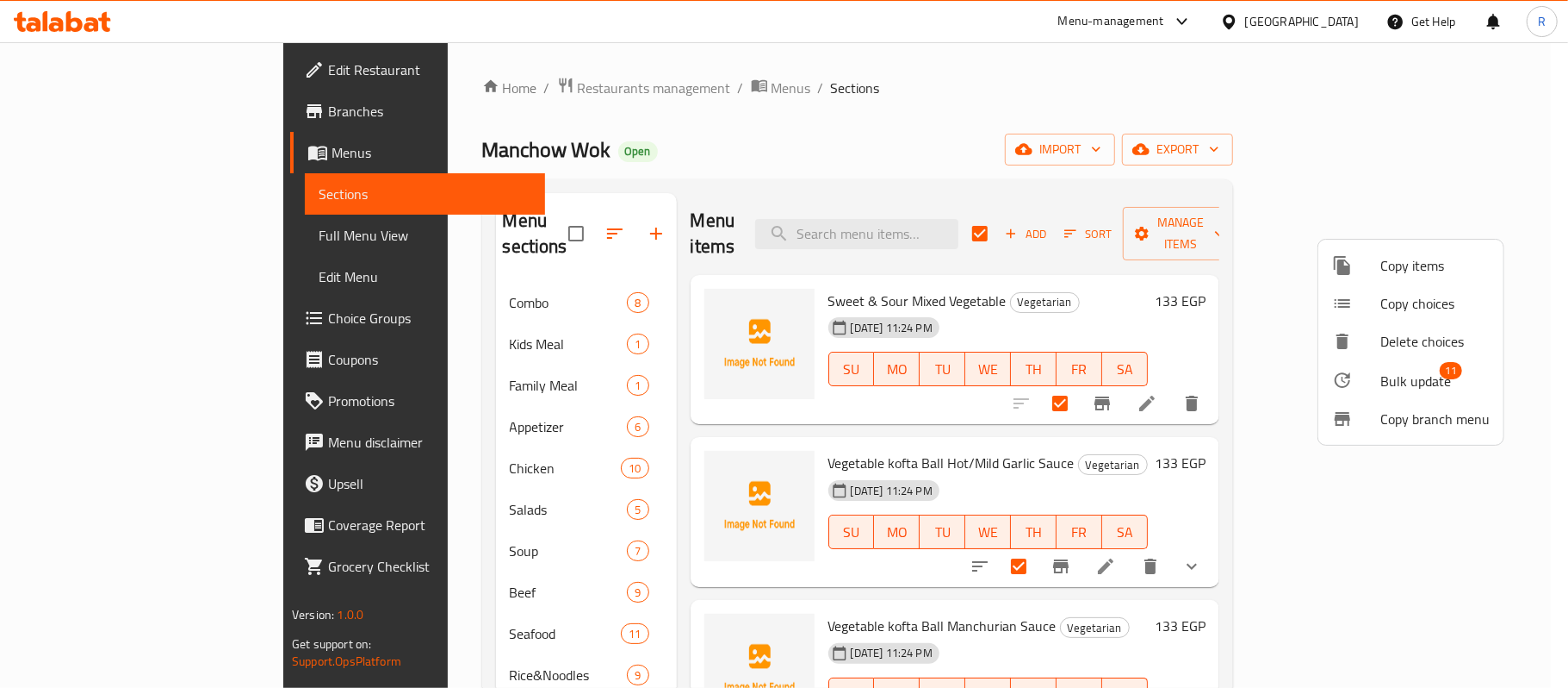
click at [1357, 466] on div at bounding box center [784, 344] width 1568 height 688
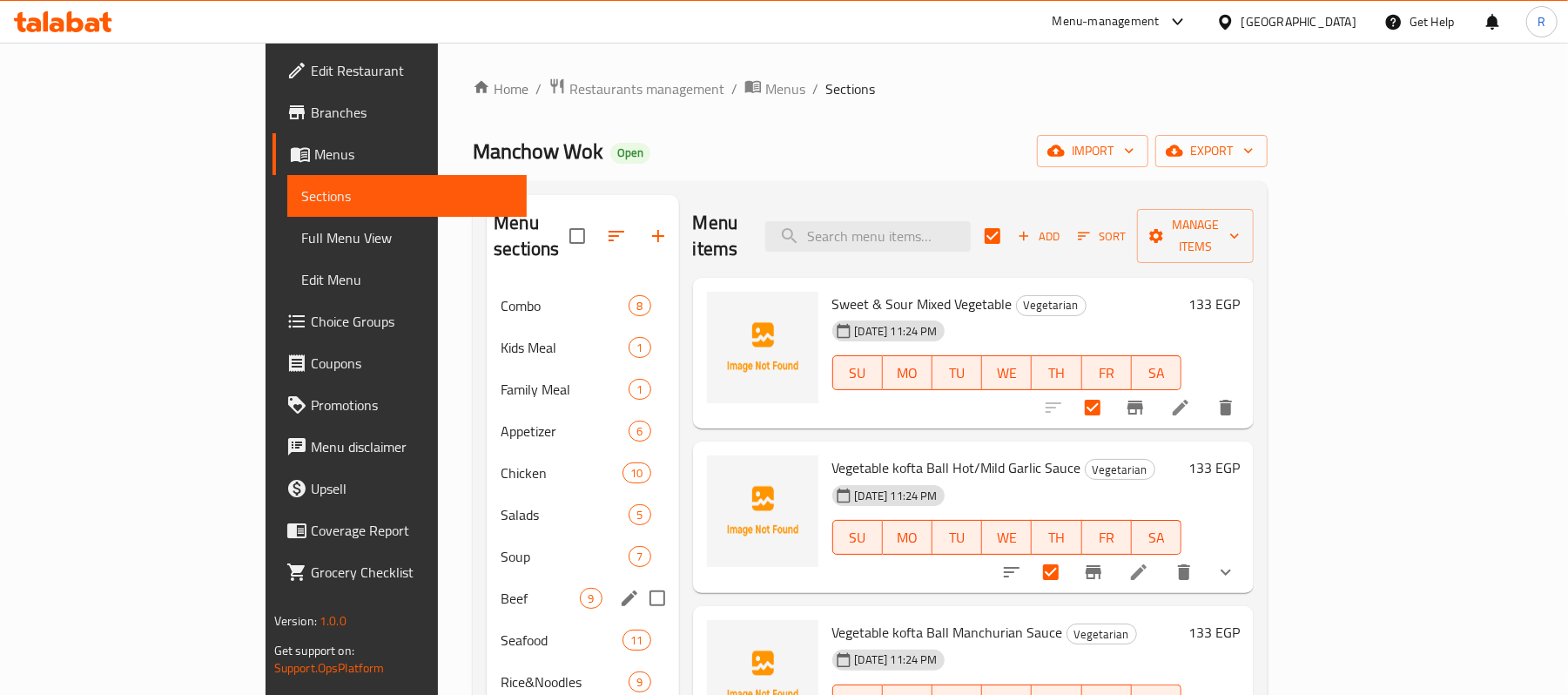
scroll to position [116, 0]
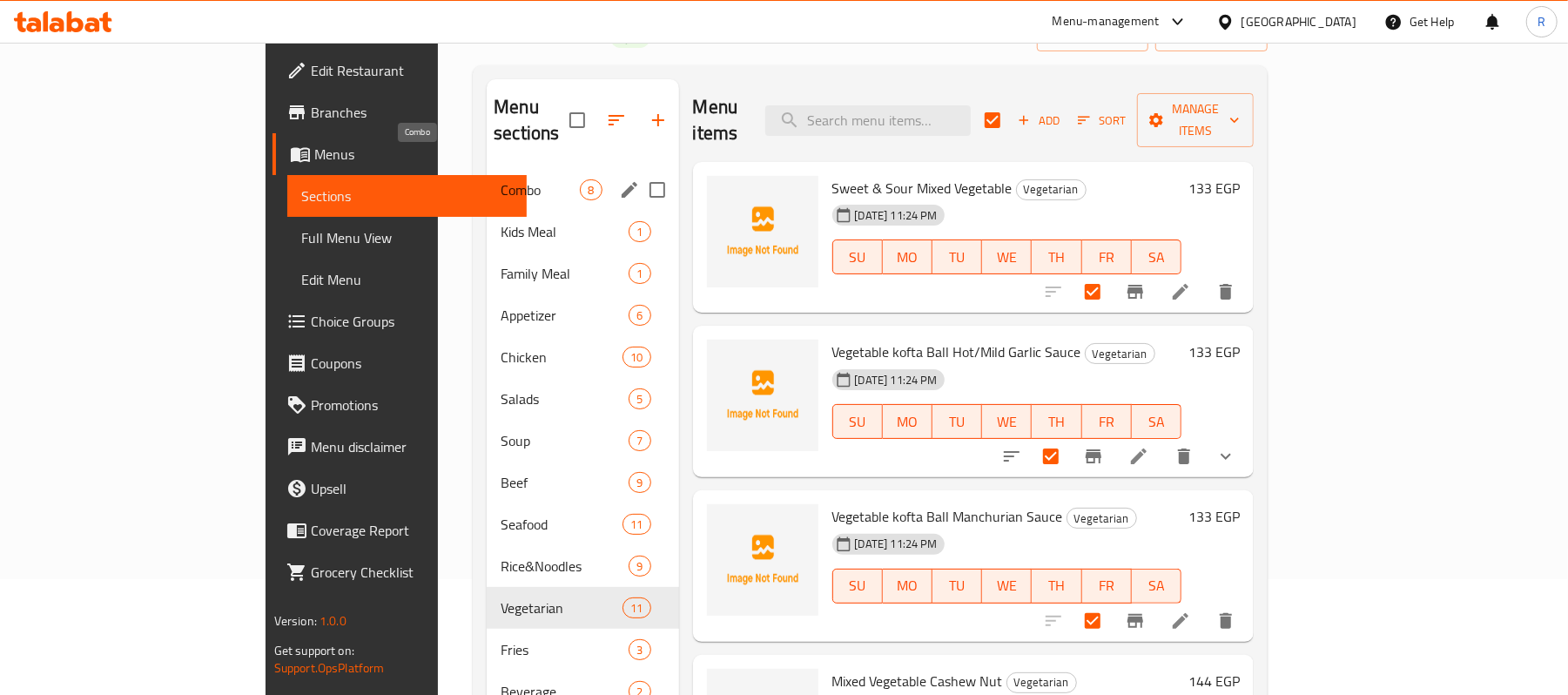
click at [500, 179] on span "Combo" at bounding box center [539, 189] width 79 height 21
checkbox input "false"
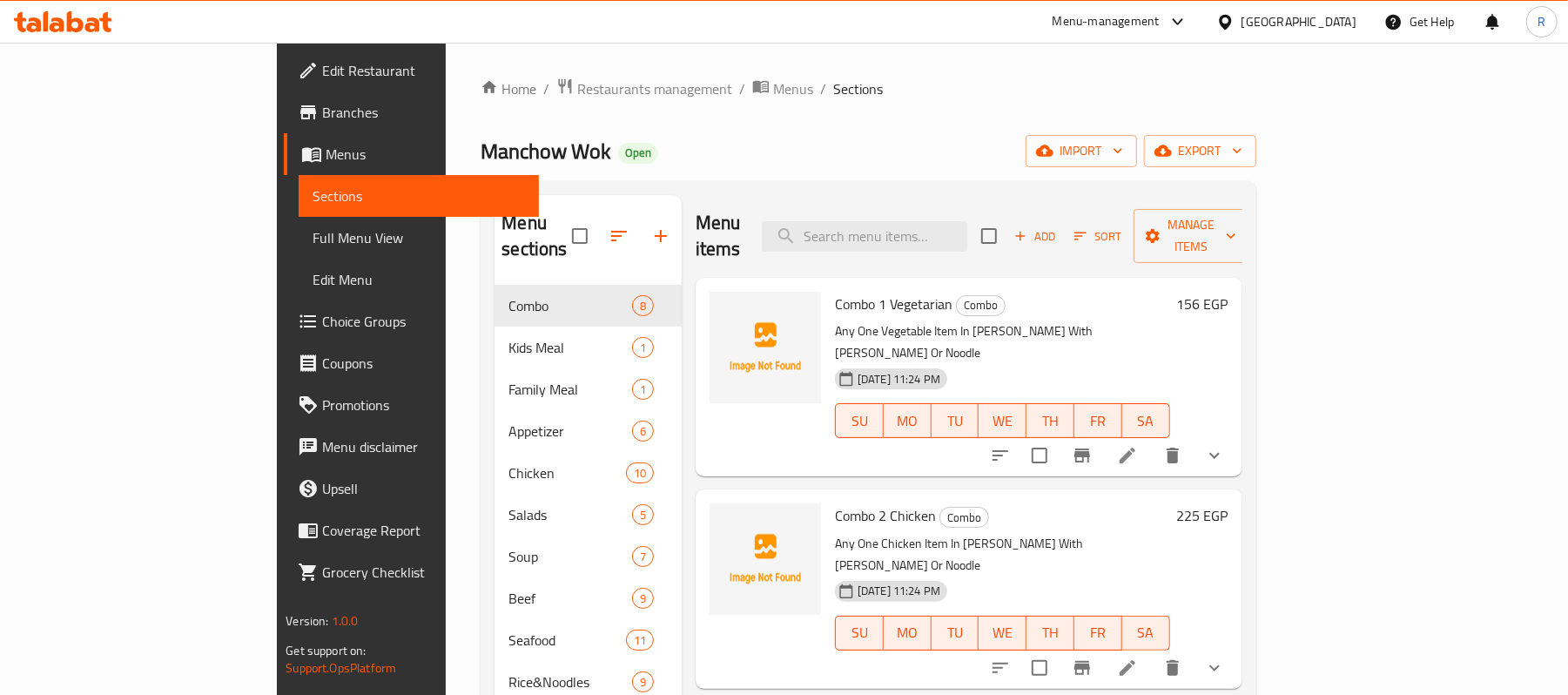
click at [1152, 440] on li at bounding box center [1128, 455] width 49 height 31
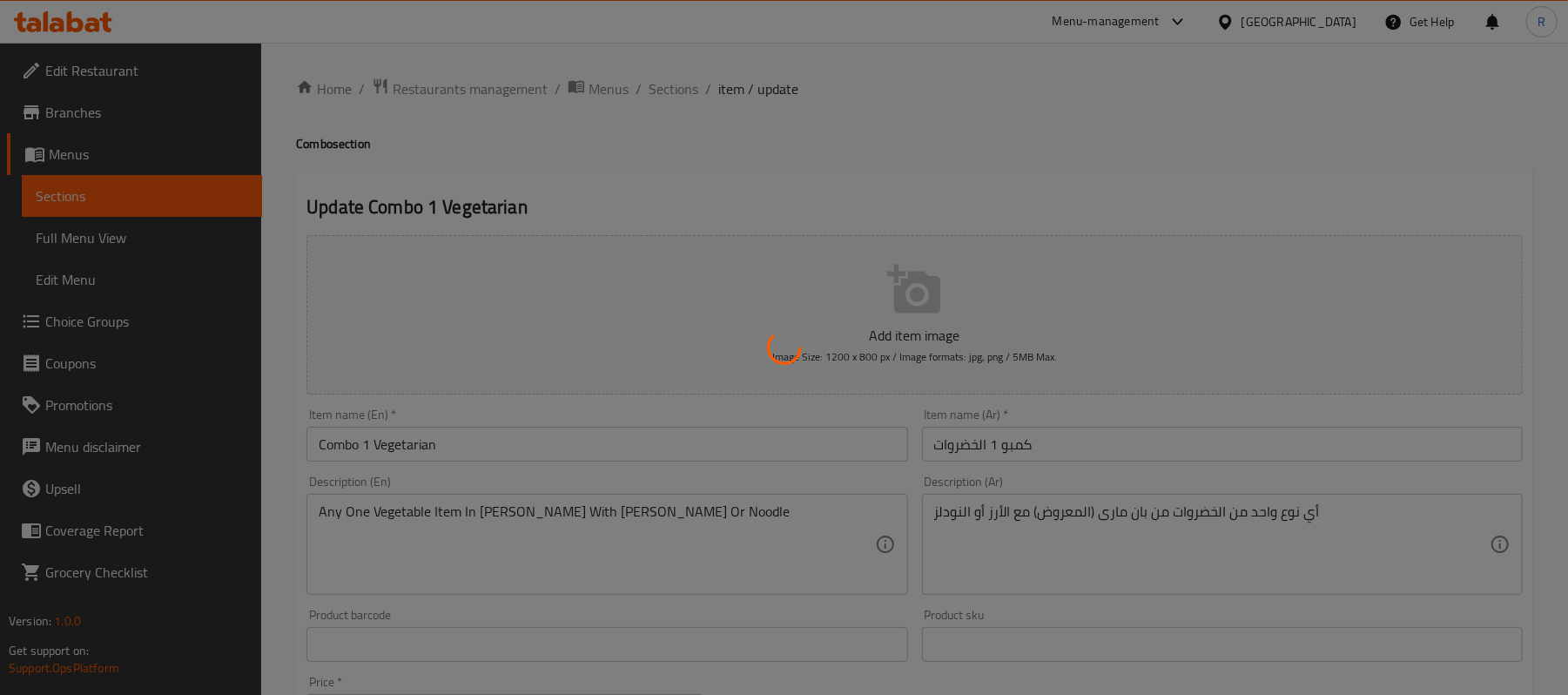
type input "اختيارك من:"
type input "1"
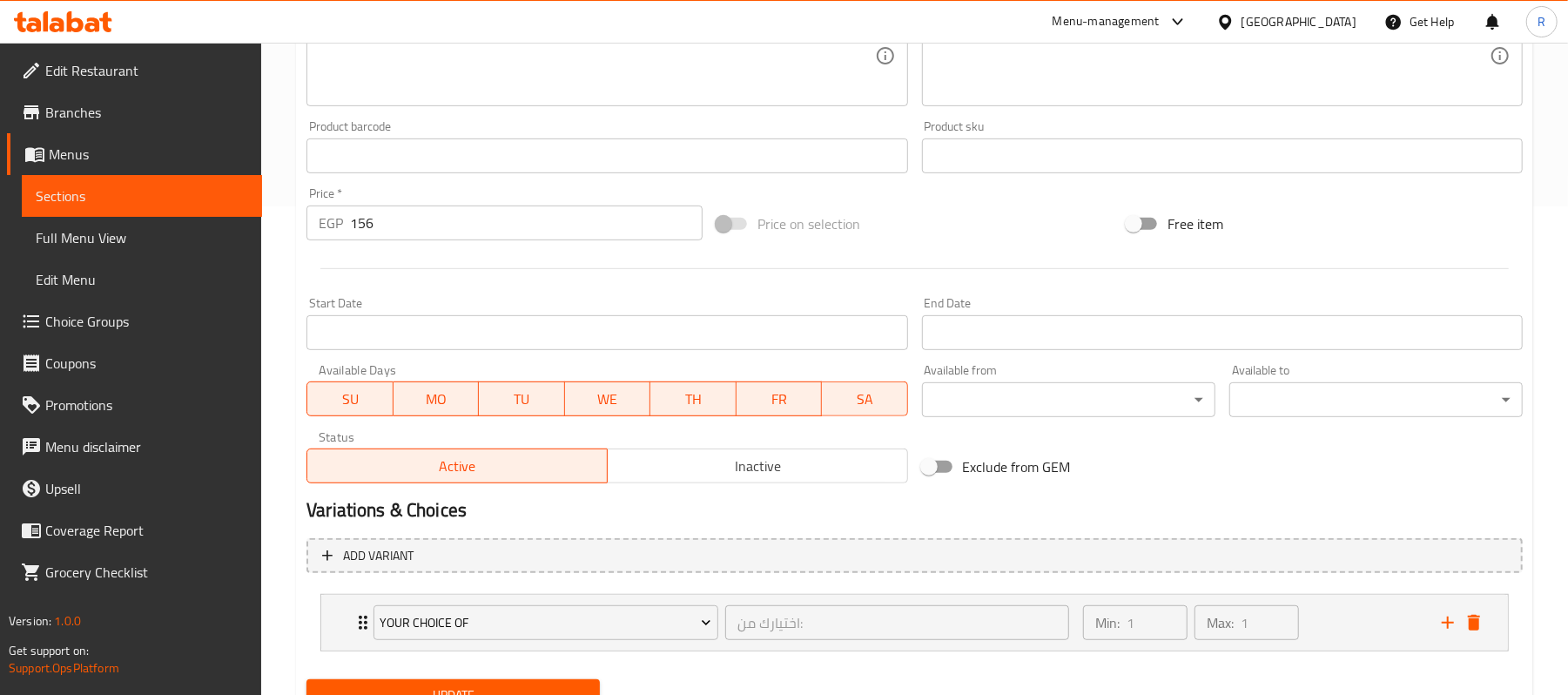
scroll to position [565, 0]
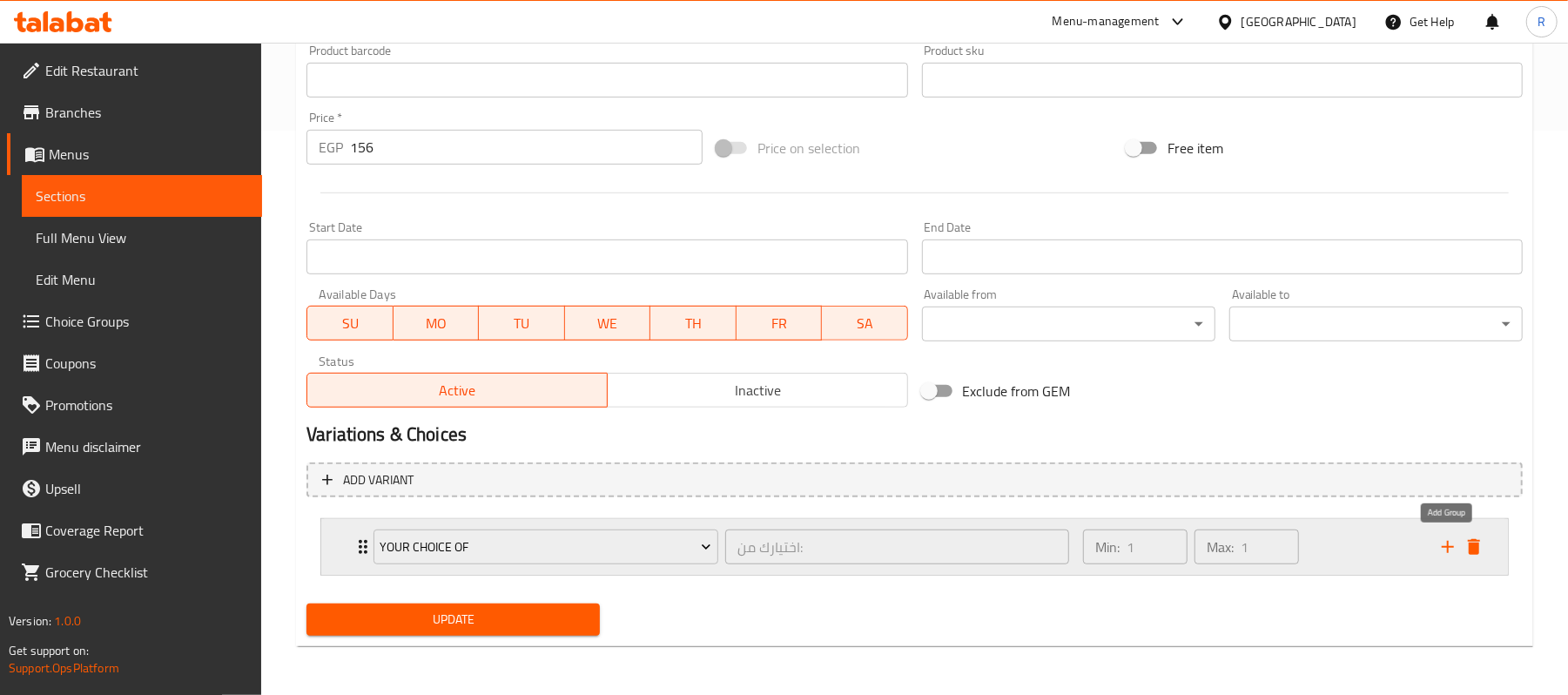
click at [1440, 538] on icon "add" at bounding box center [1448, 547] width 21 height 21
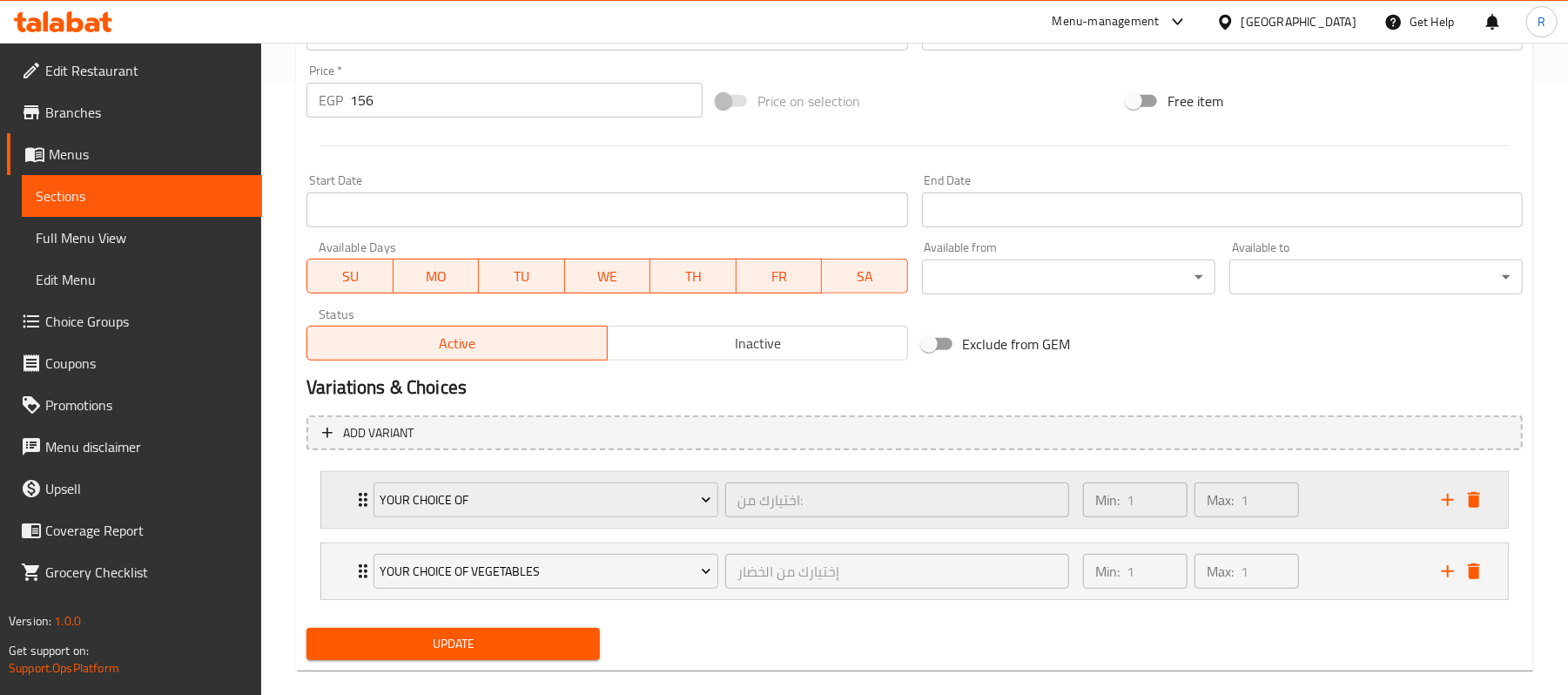
scroll to position [638, 0]
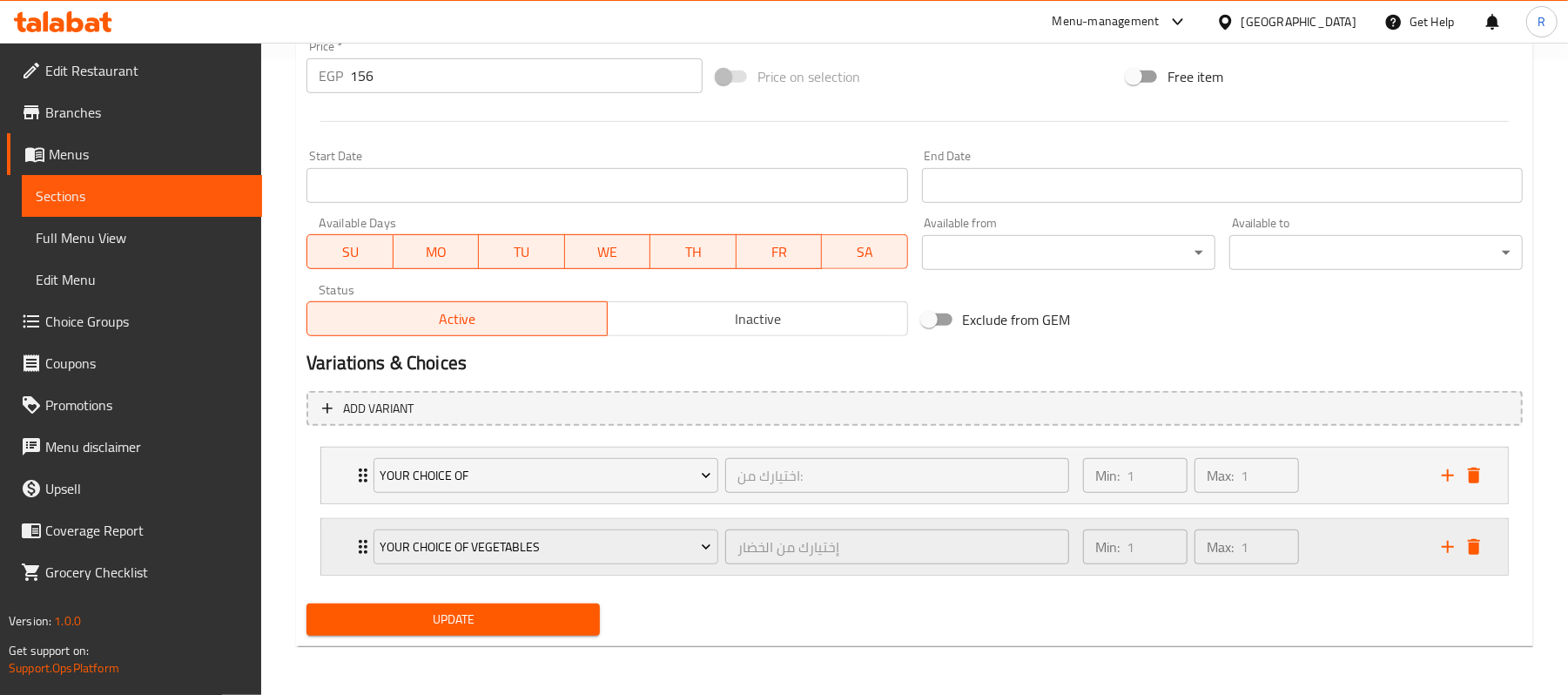
click at [364, 547] on div "Your Choice Of Vegetables إختيارك من الخضار ​" at bounding box center [722, 547] width 716 height 56
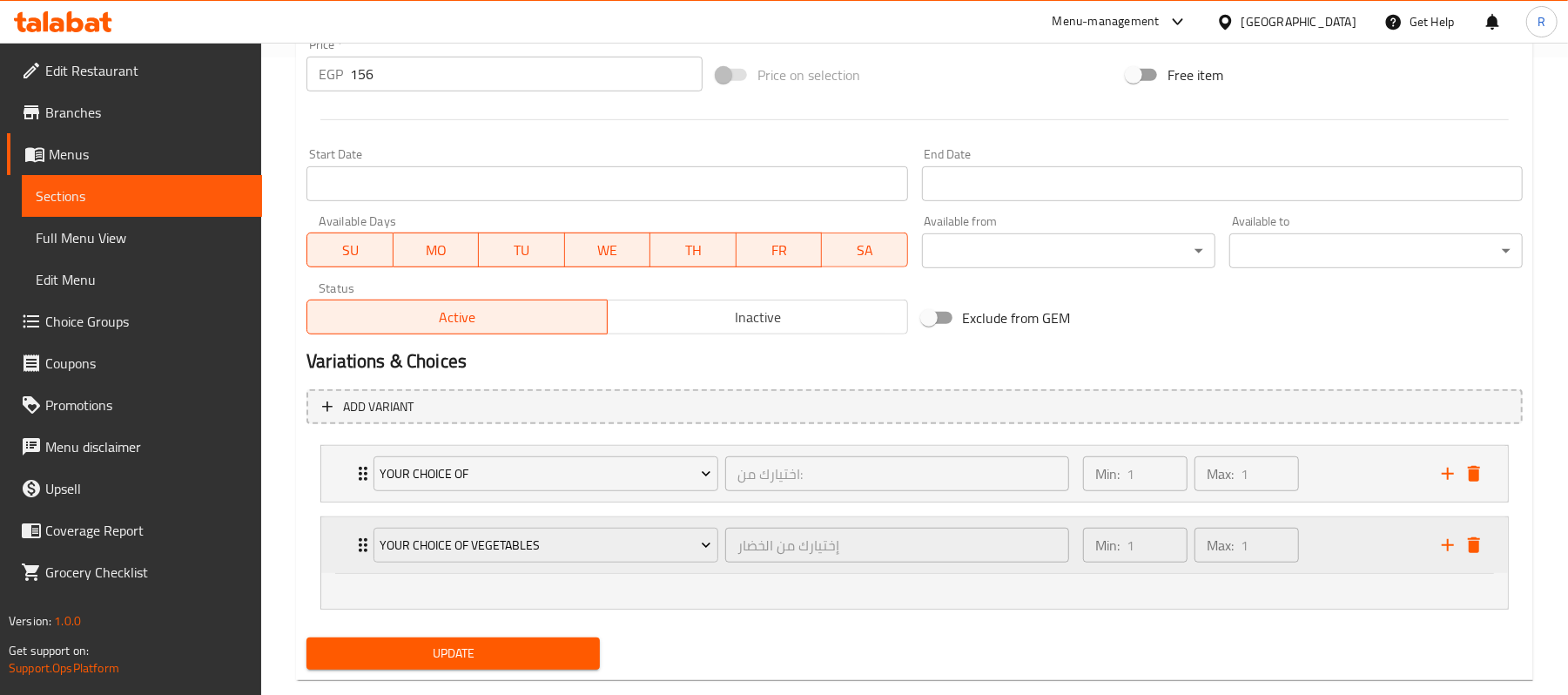
click at [356, 541] on icon "Expand" at bounding box center [363, 545] width 21 height 21
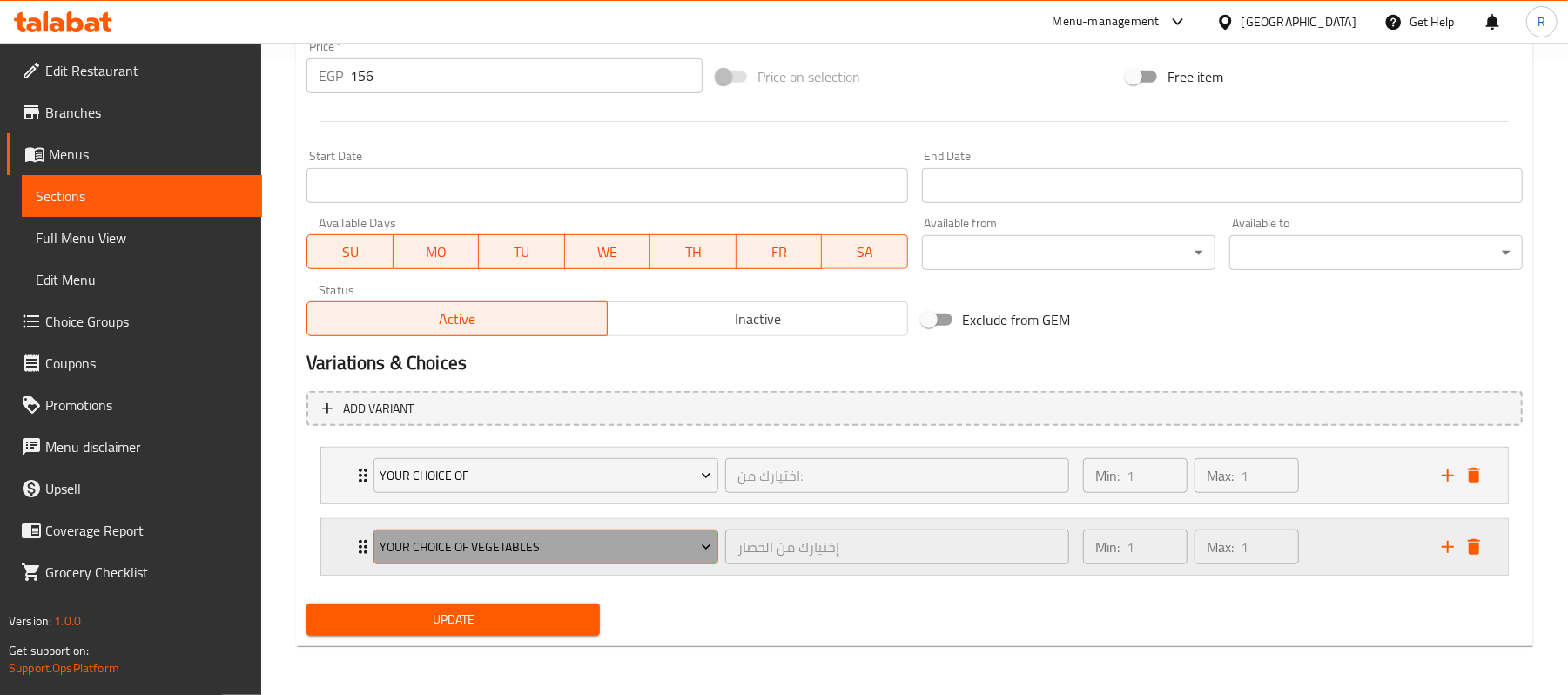
click at [700, 547] on icon "Expand" at bounding box center [705, 547] width 17 height 17
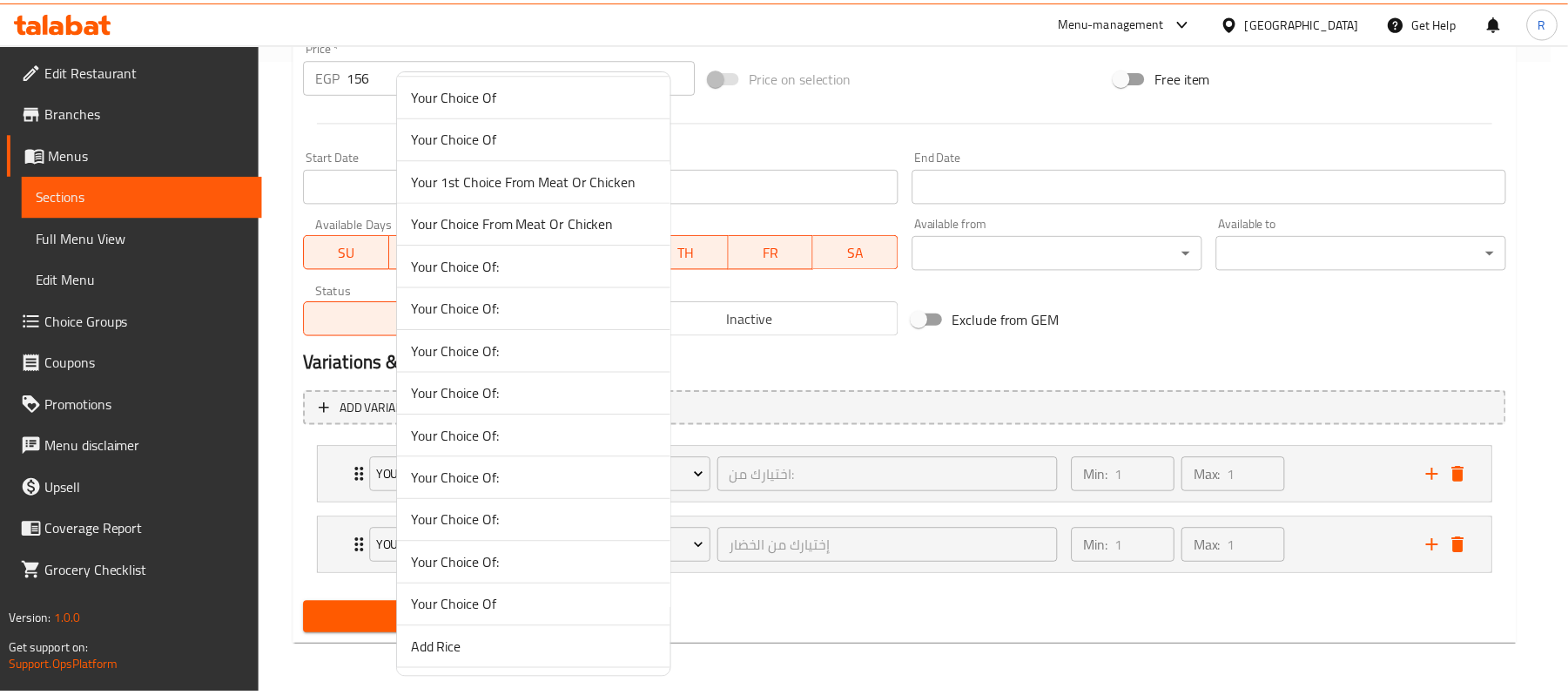
scroll to position [0, 0]
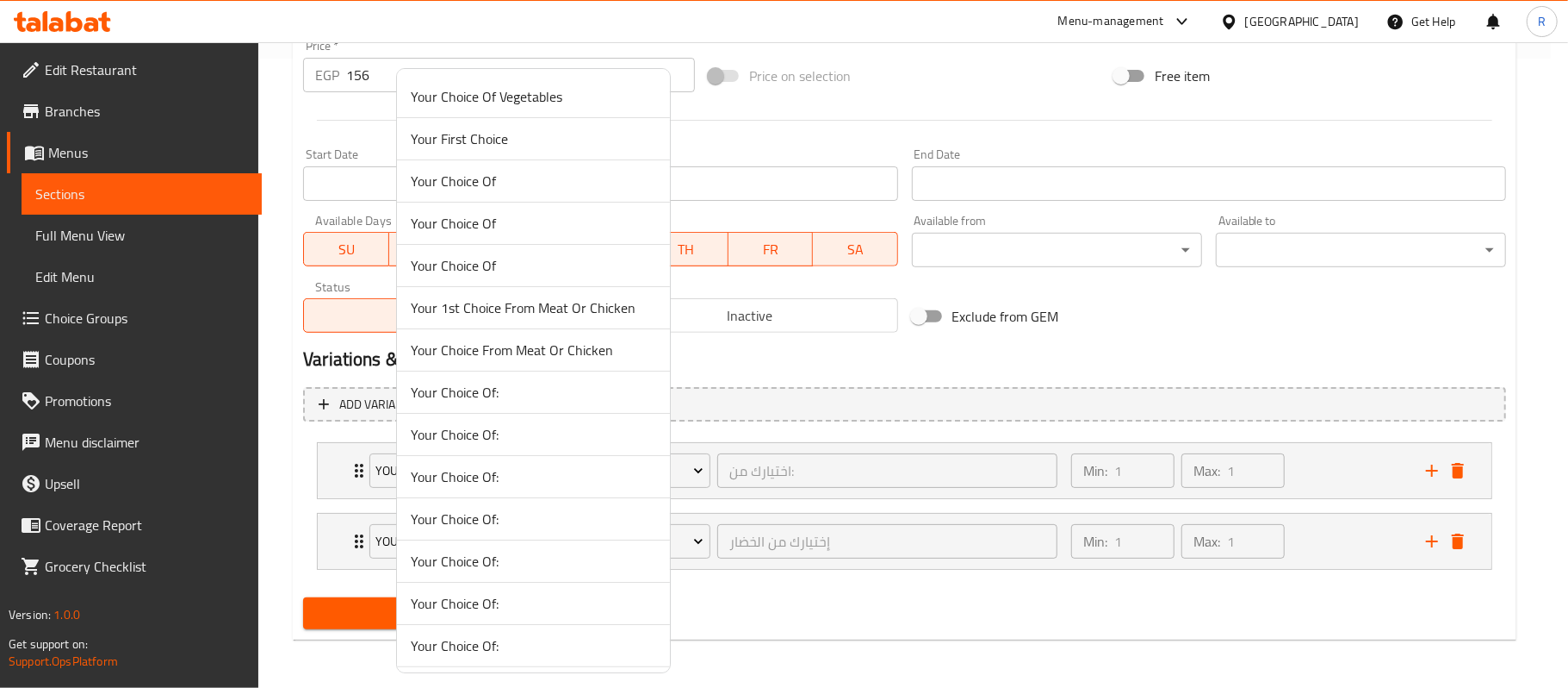
click at [817, 656] on div at bounding box center [784, 344] width 1568 height 688
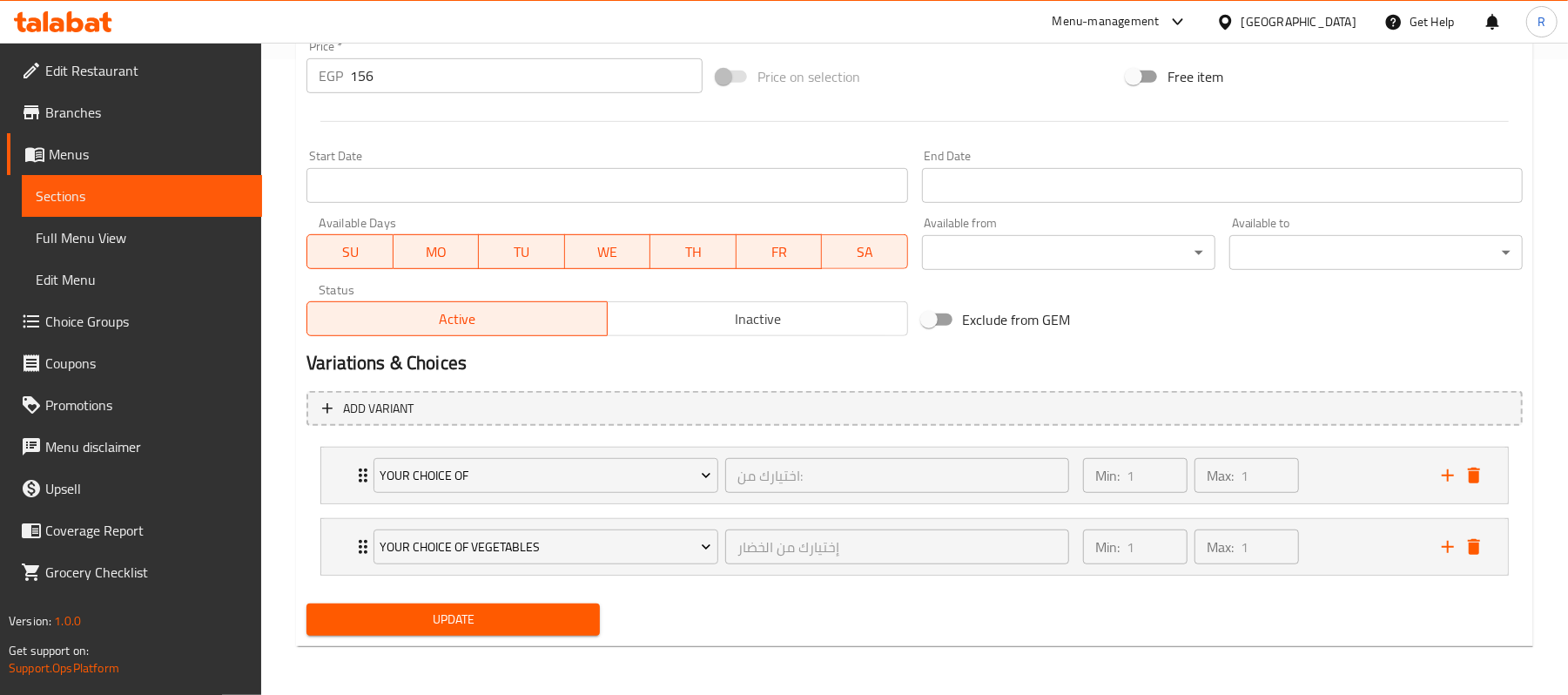
click at [816, 617] on div "Update" at bounding box center [915, 619] width 1230 height 46
click at [550, 610] on span "Update" at bounding box center [453, 619] width 265 height 22
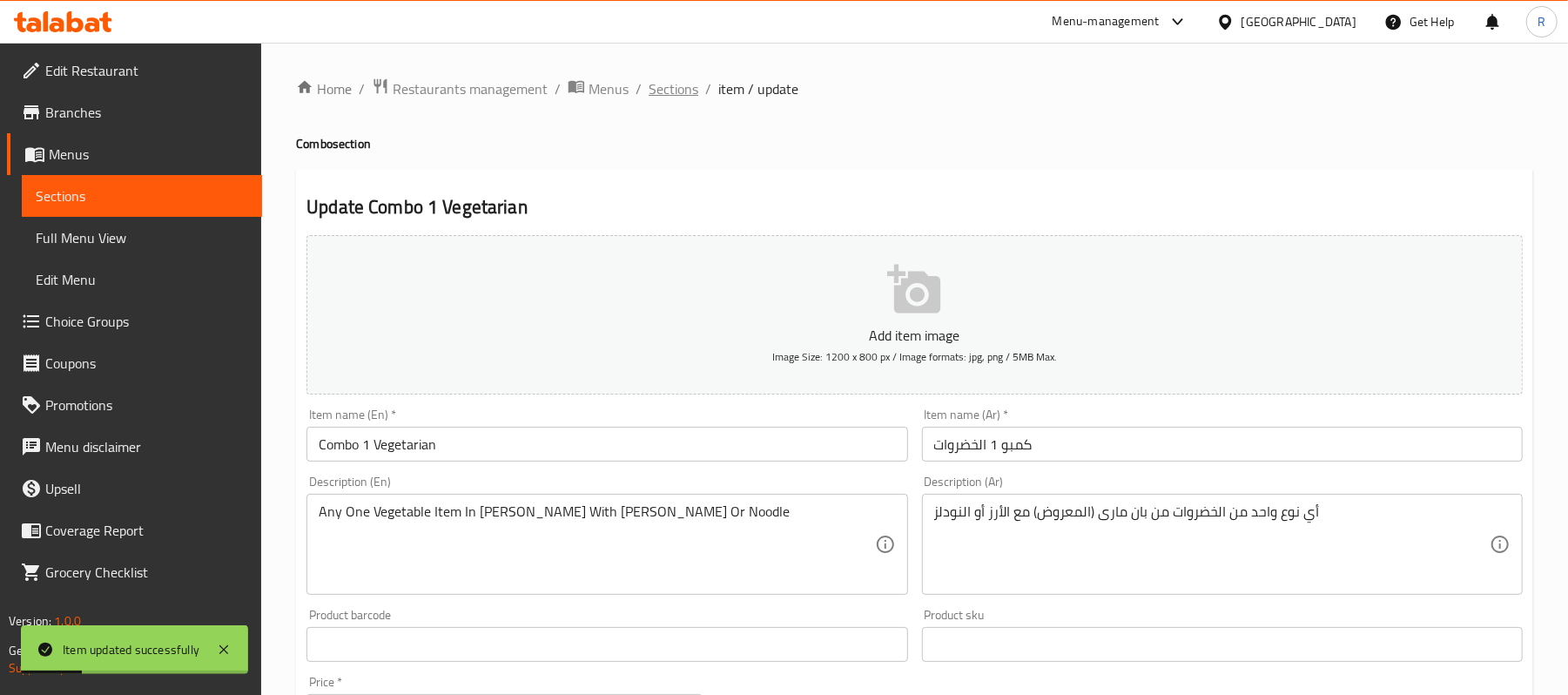
click at [666, 92] on span "Sections" at bounding box center [673, 88] width 49 height 21
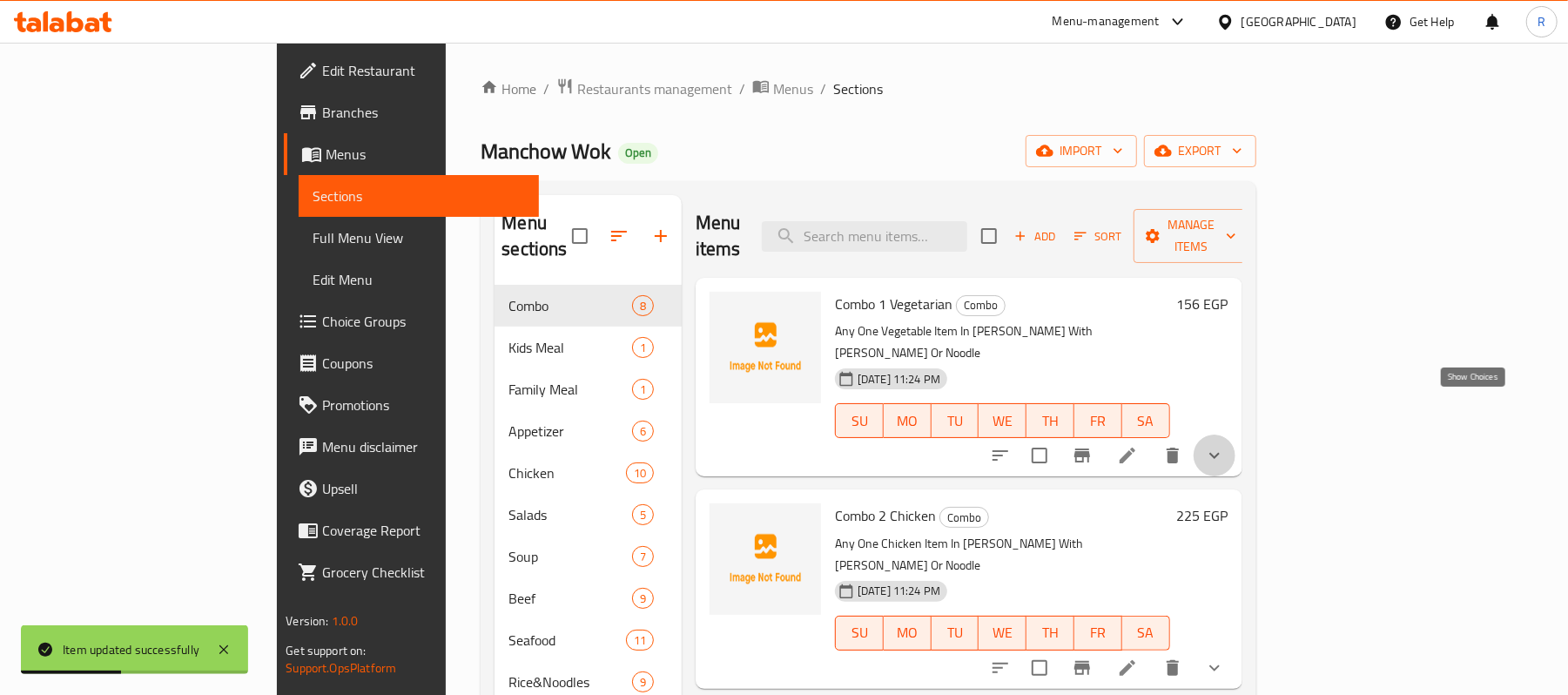
click at [1220, 453] on icon "show more" at bounding box center [1214, 455] width 10 height 6
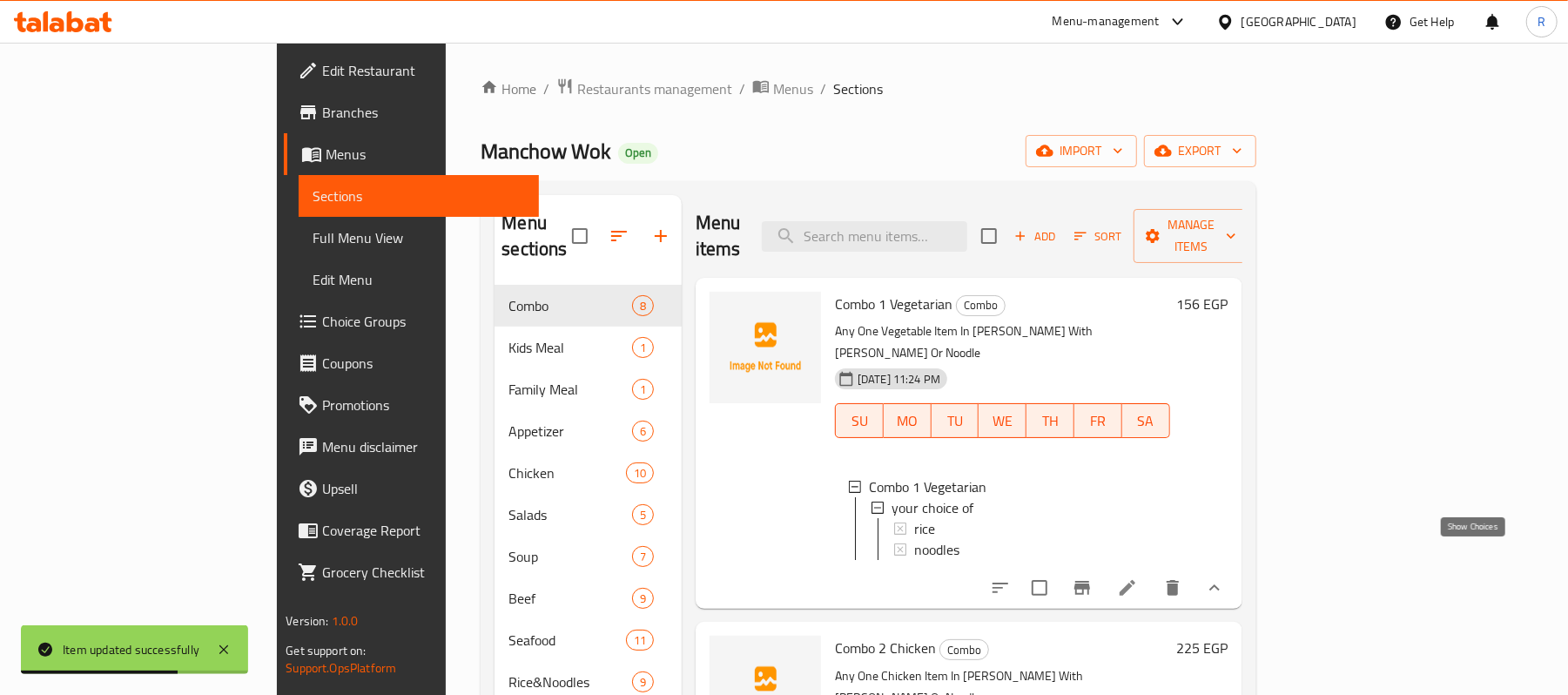
click at [1225, 577] on icon "show more" at bounding box center [1214, 588] width 21 height 21
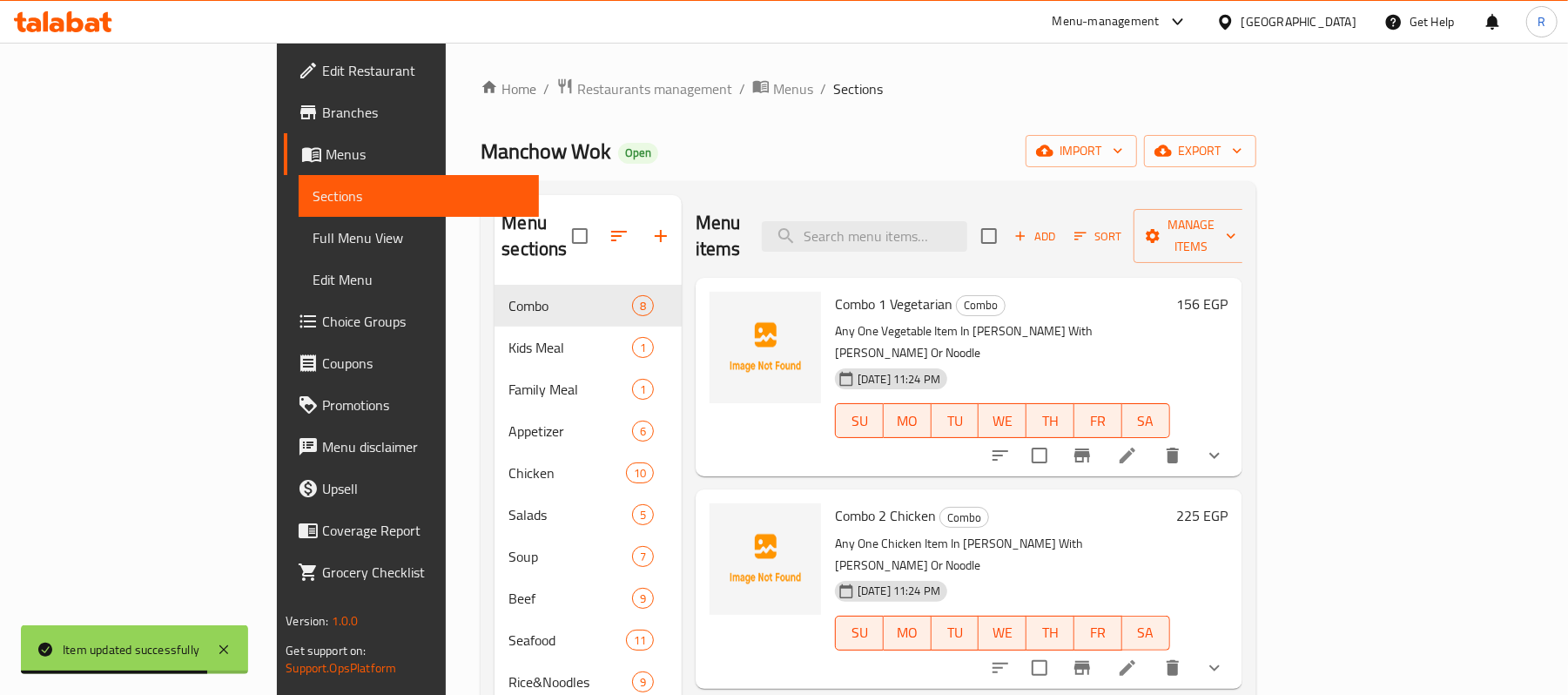
click at [1235, 434] on button "show more" at bounding box center [1214, 455] width 42 height 42
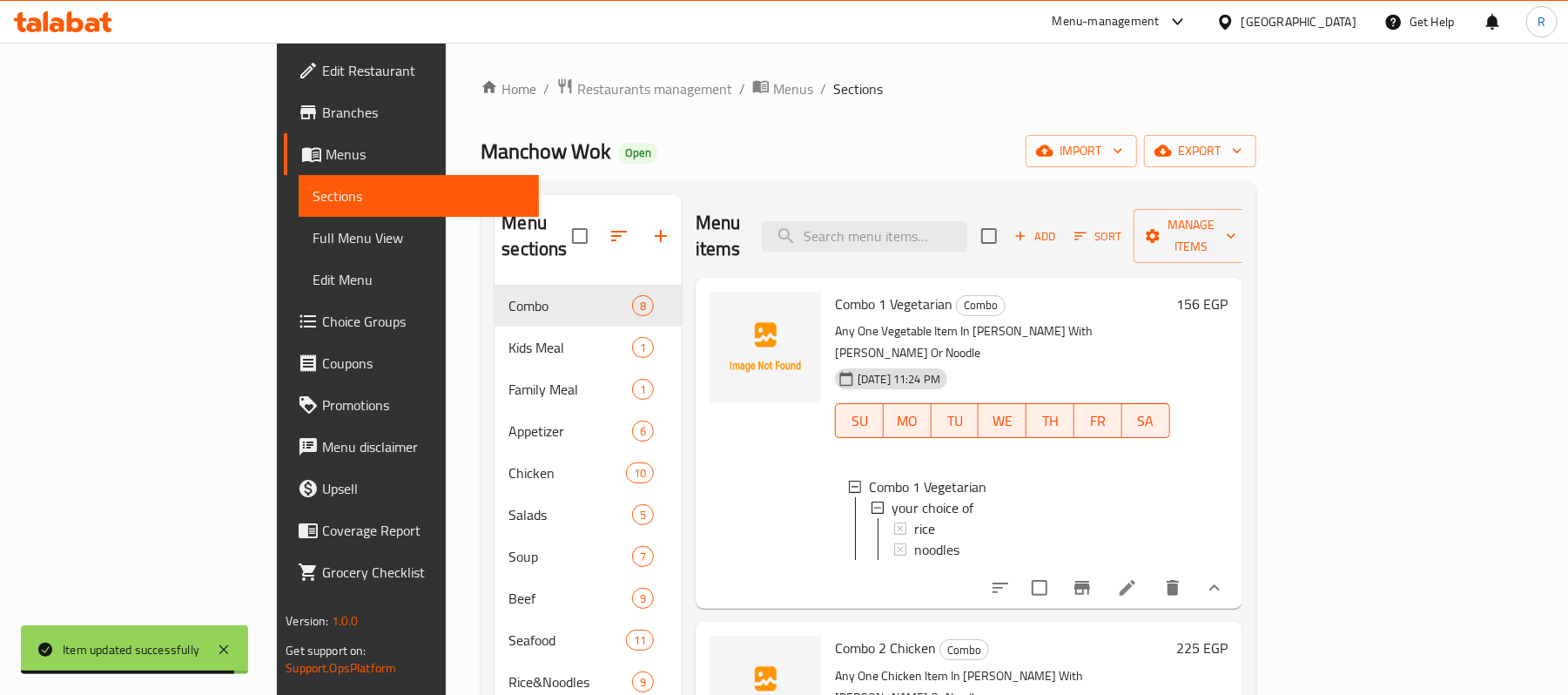
click at [1235, 567] on button "show more" at bounding box center [1214, 588] width 42 height 42
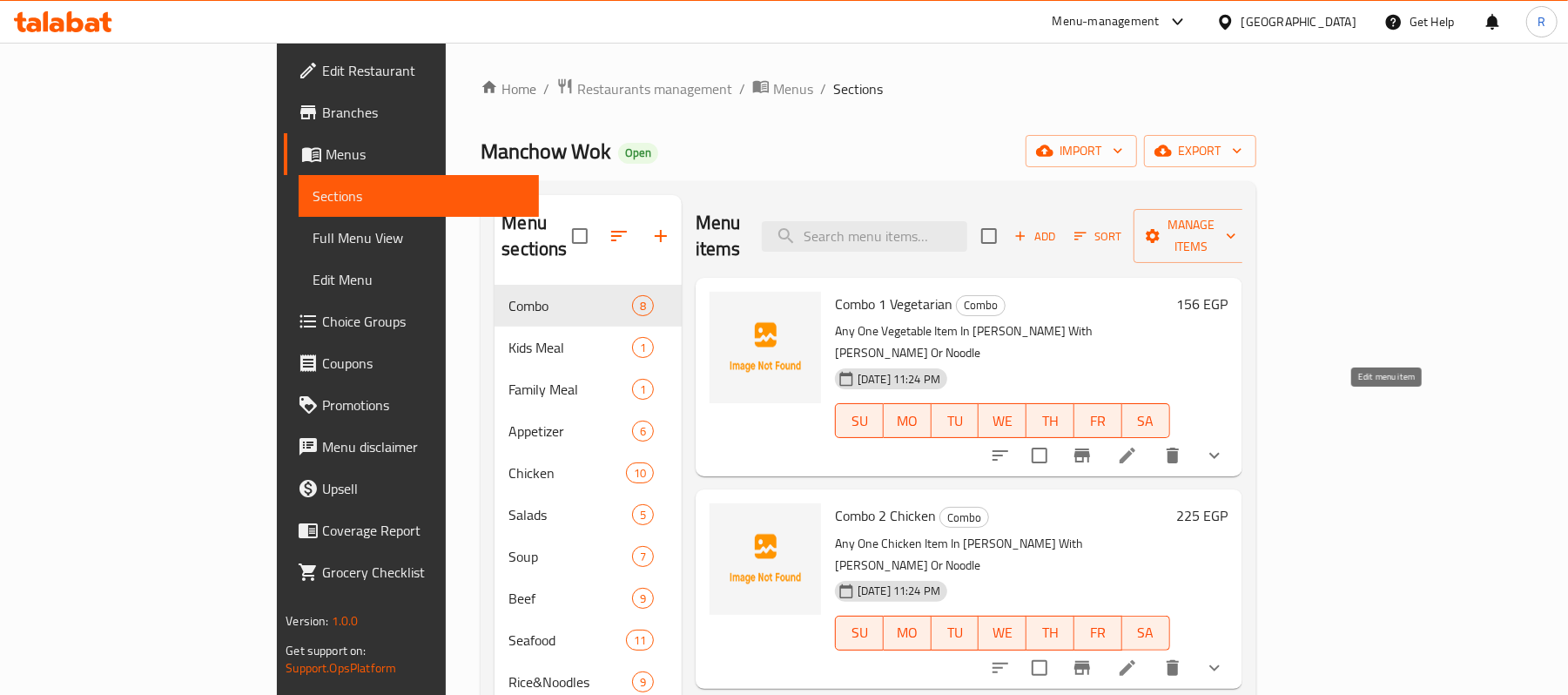
click at [1135, 447] on icon at bounding box center [1127, 455] width 15 height 15
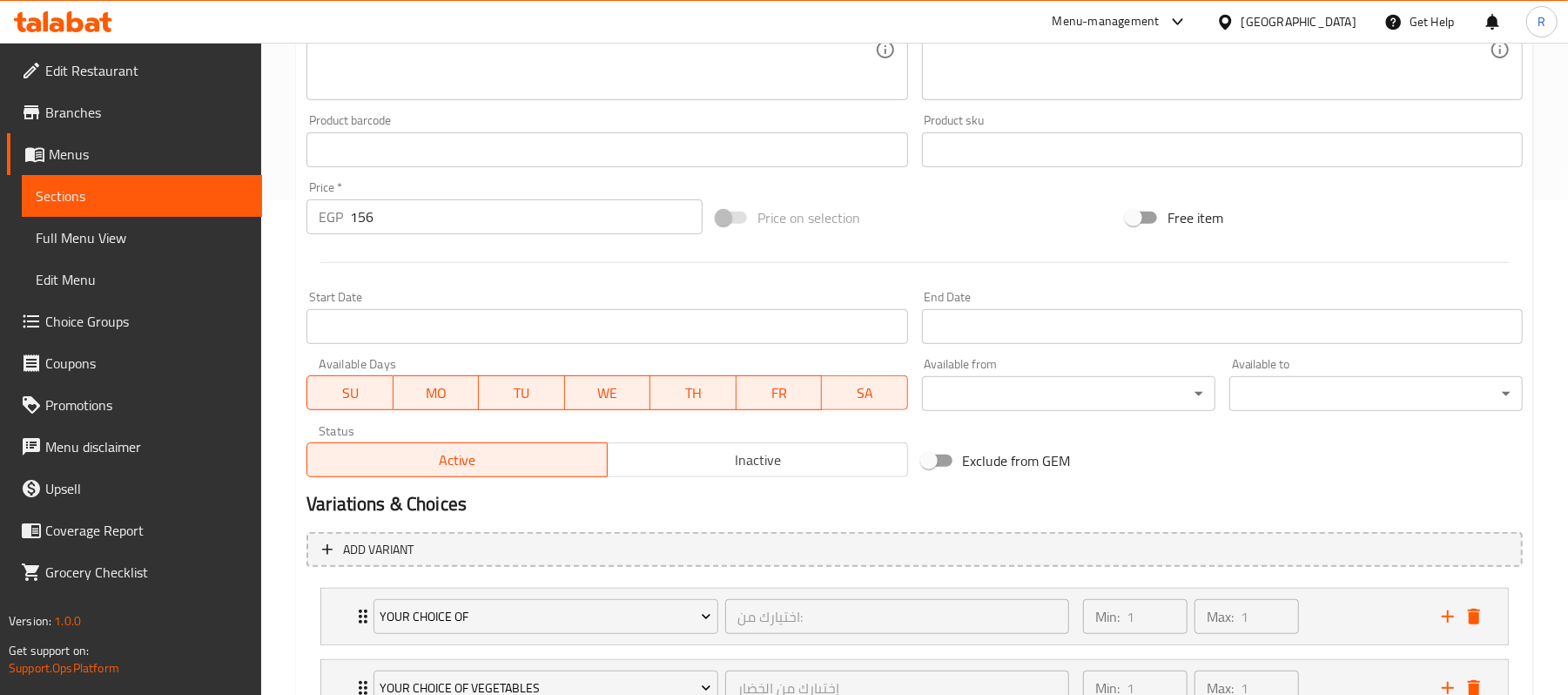
scroll to position [638, 0]
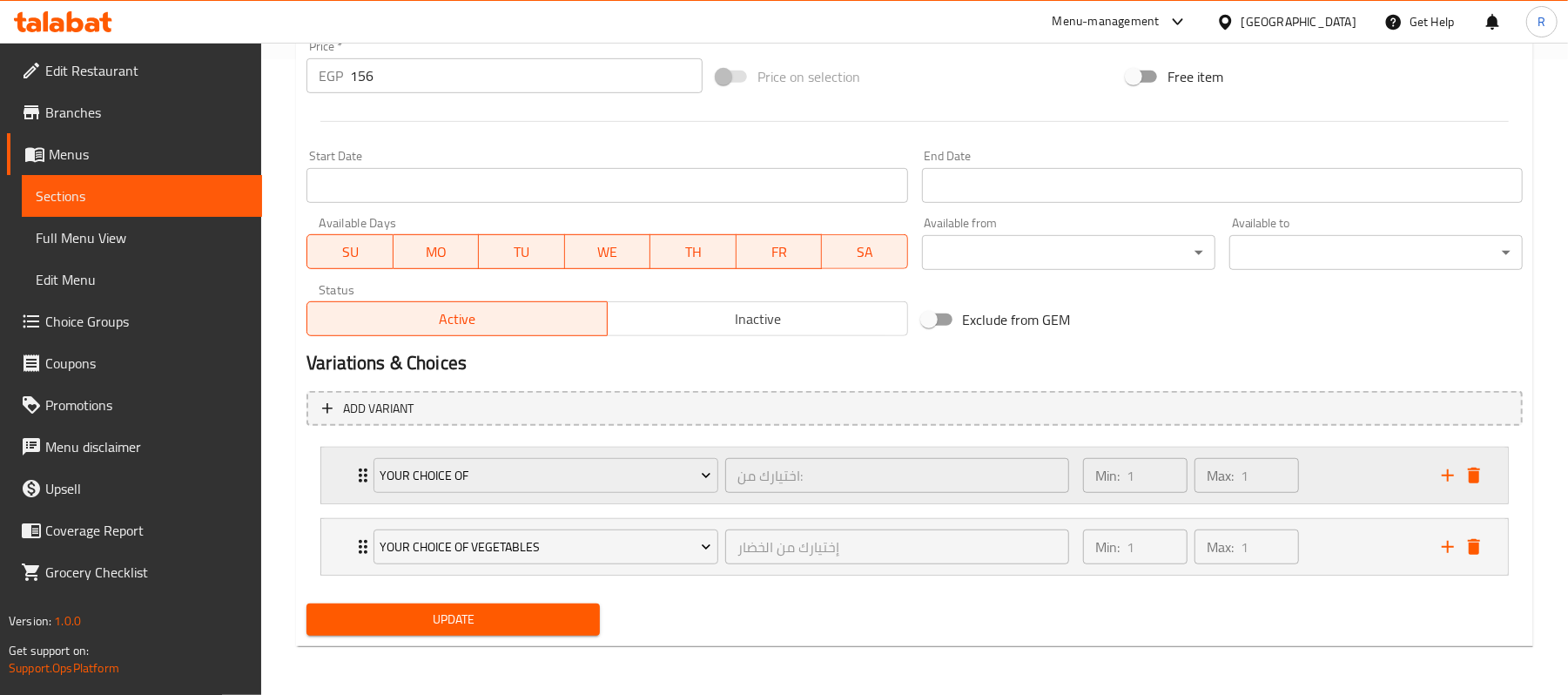
click at [350, 472] on div "your choice of اختيارك من: ​ Min: 1 ​ Max: 1 ​" at bounding box center [915, 475] width 1187 height 56
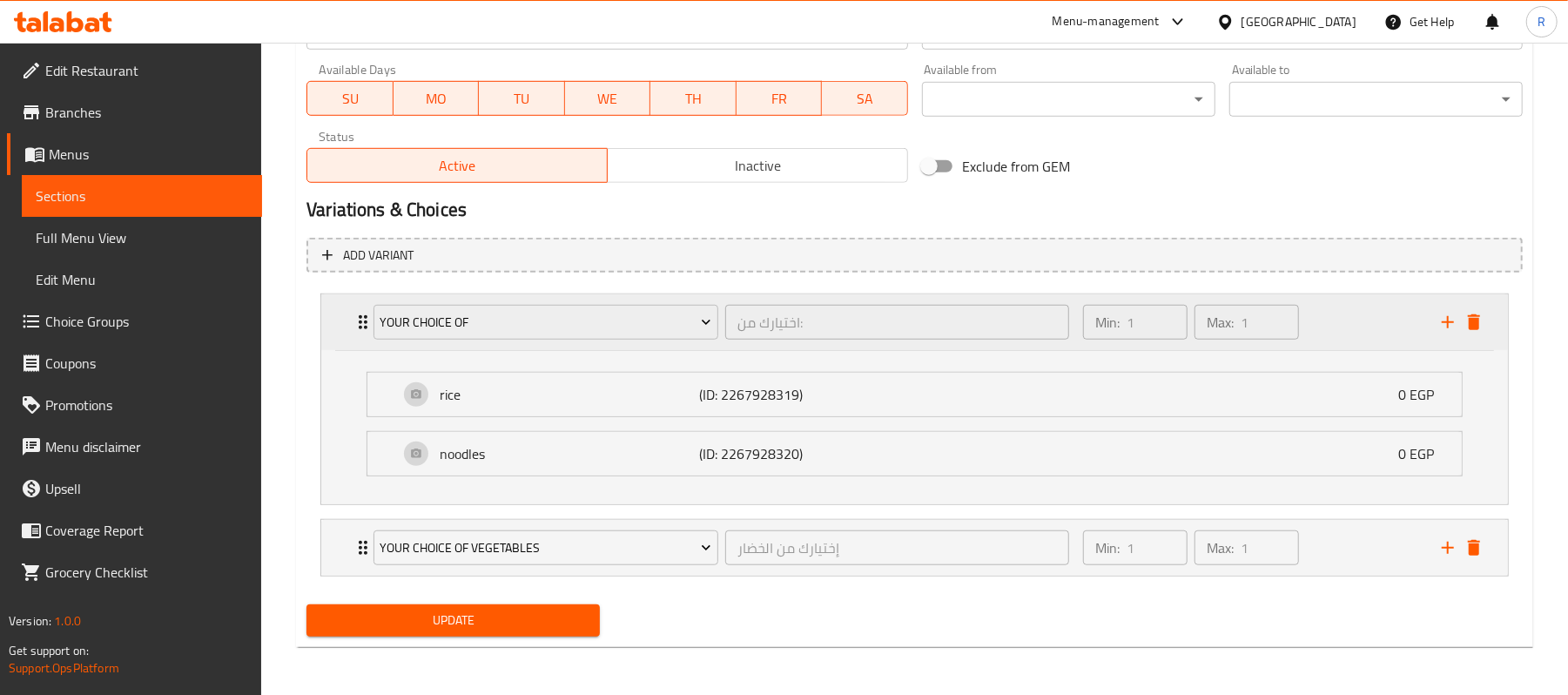
scroll to position [792, 0]
click at [366, 544] on div "Your Choice Of Vegetables إختيارك من الخضار ​" at bounding box center [722, 547] width 716 height 56
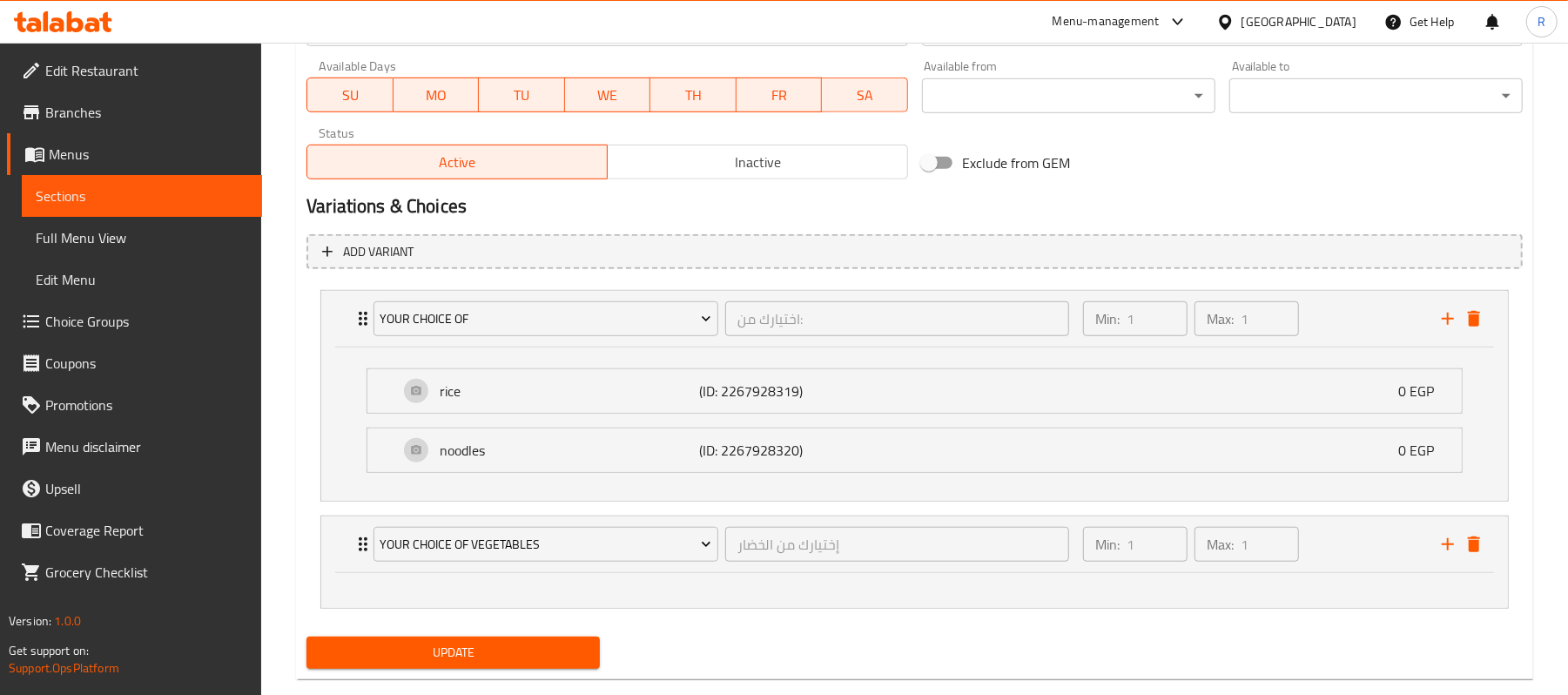
scroll to position [829, 0]
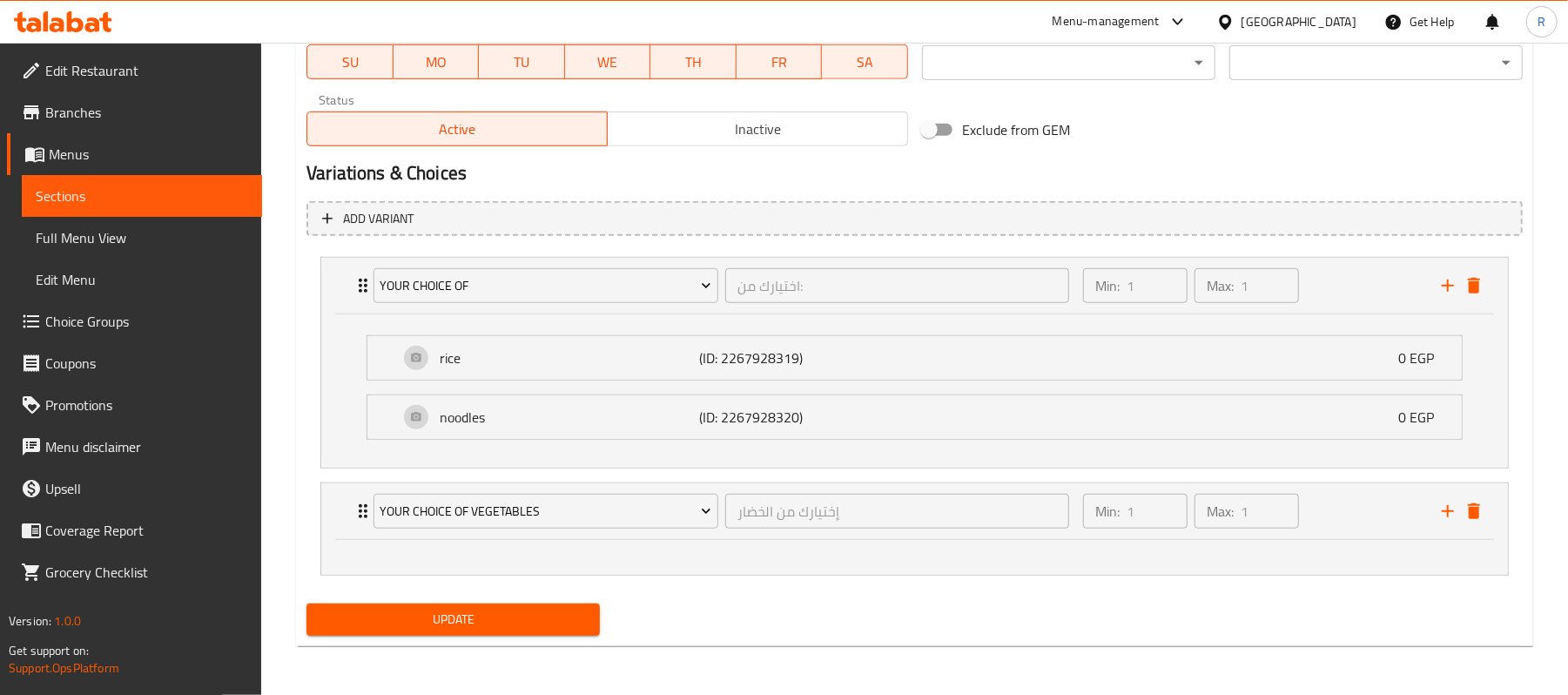
click at [893, 581] on li "Your Choice Of Vegetables إختيارك من الخضار ​ Min: 1 ​ Max: 1 ​" at bounding box center [914, 529] width 1216 height 107
click at [910, 573] on div at bounding box center [915, 557] width 1187 height 35
click at [363, 508] on icon "Expand" at bounding box center [363, 510] width 21 height 21
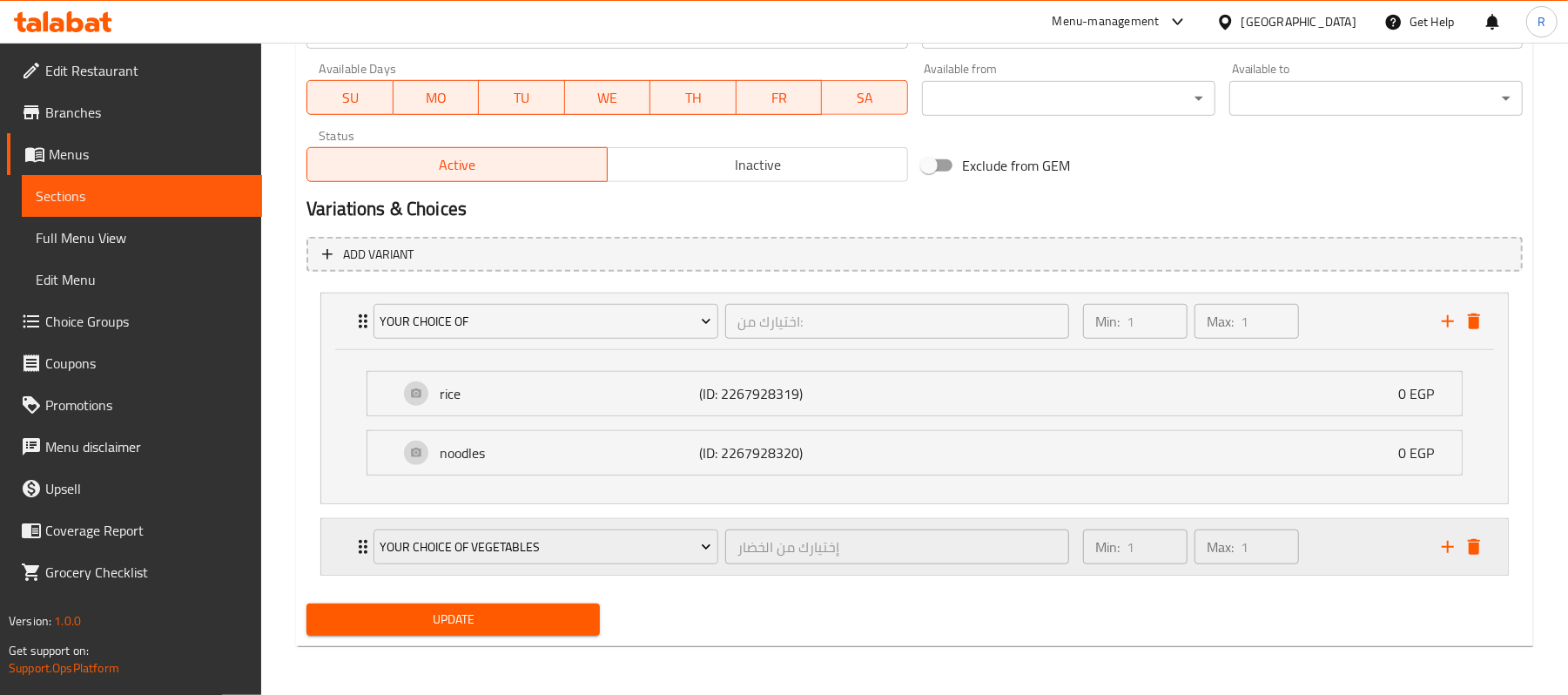
scroll to position [792, 0]
click at [139, 328] on span "Choice Groups" at bounding box center [147, 321] width 203 height 21
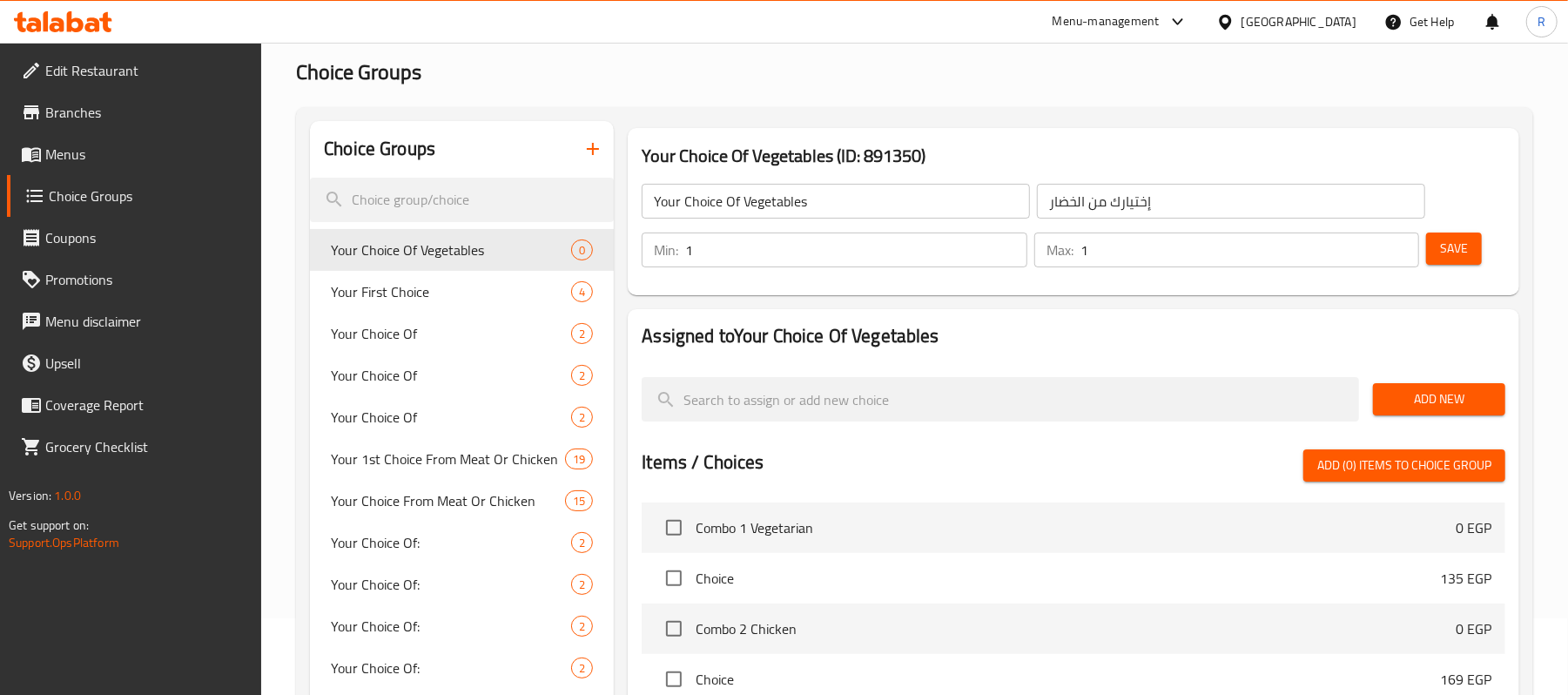
scroll to position [116, 0]
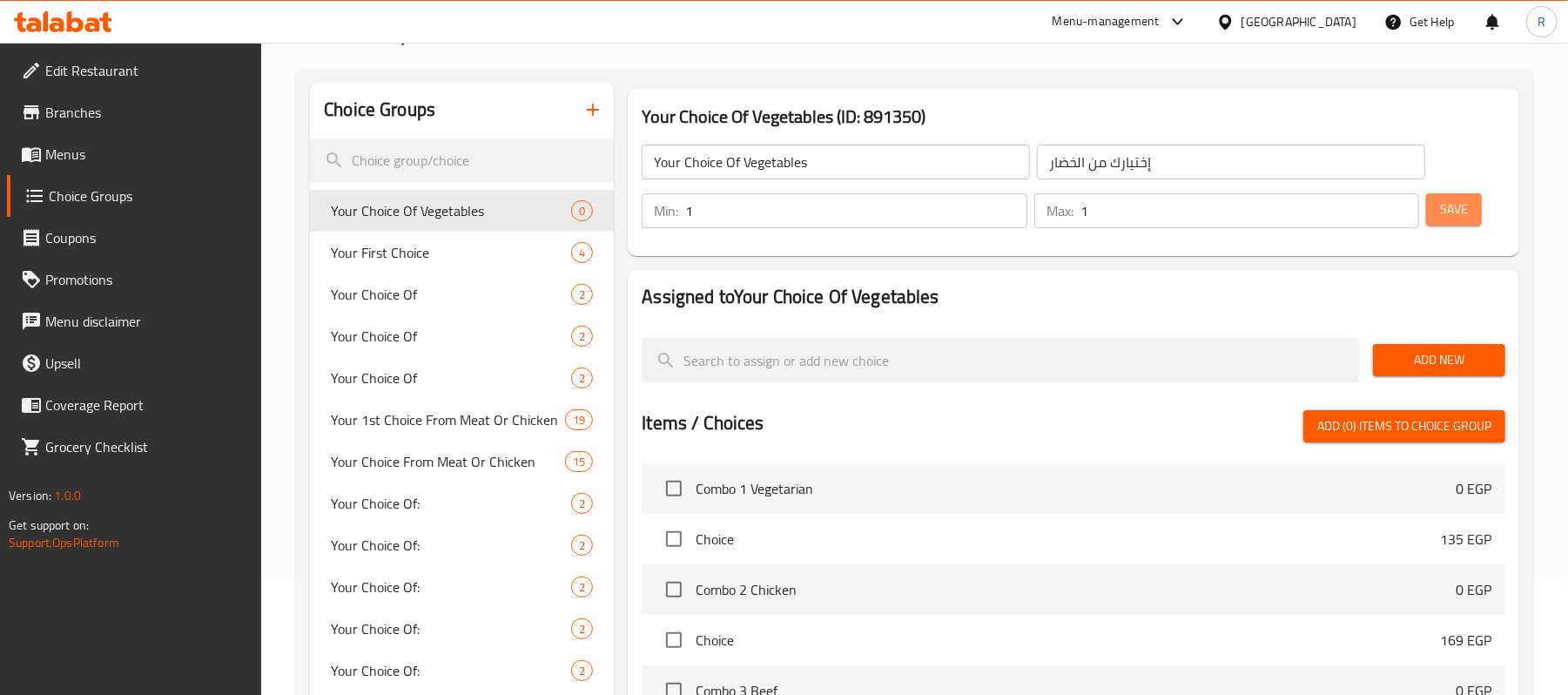
click at [1440, 220] on span "Save" at bounding box center [1454, 210] width 28 height 22
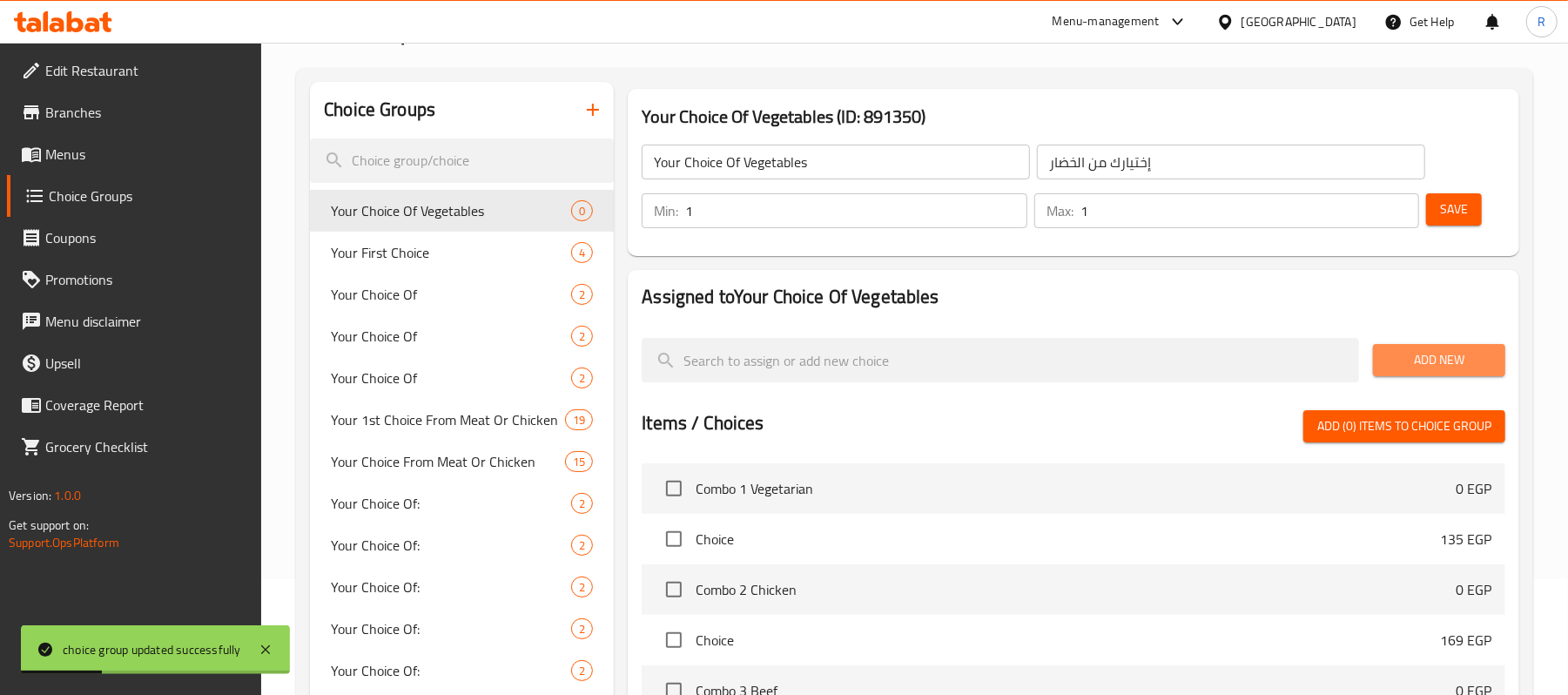
click at [1446, 360] on span "Add New" at bounding box center [1439, 360] width 105 height 22
